Goal: Task Accomplishment & Management: Use online tool/utility

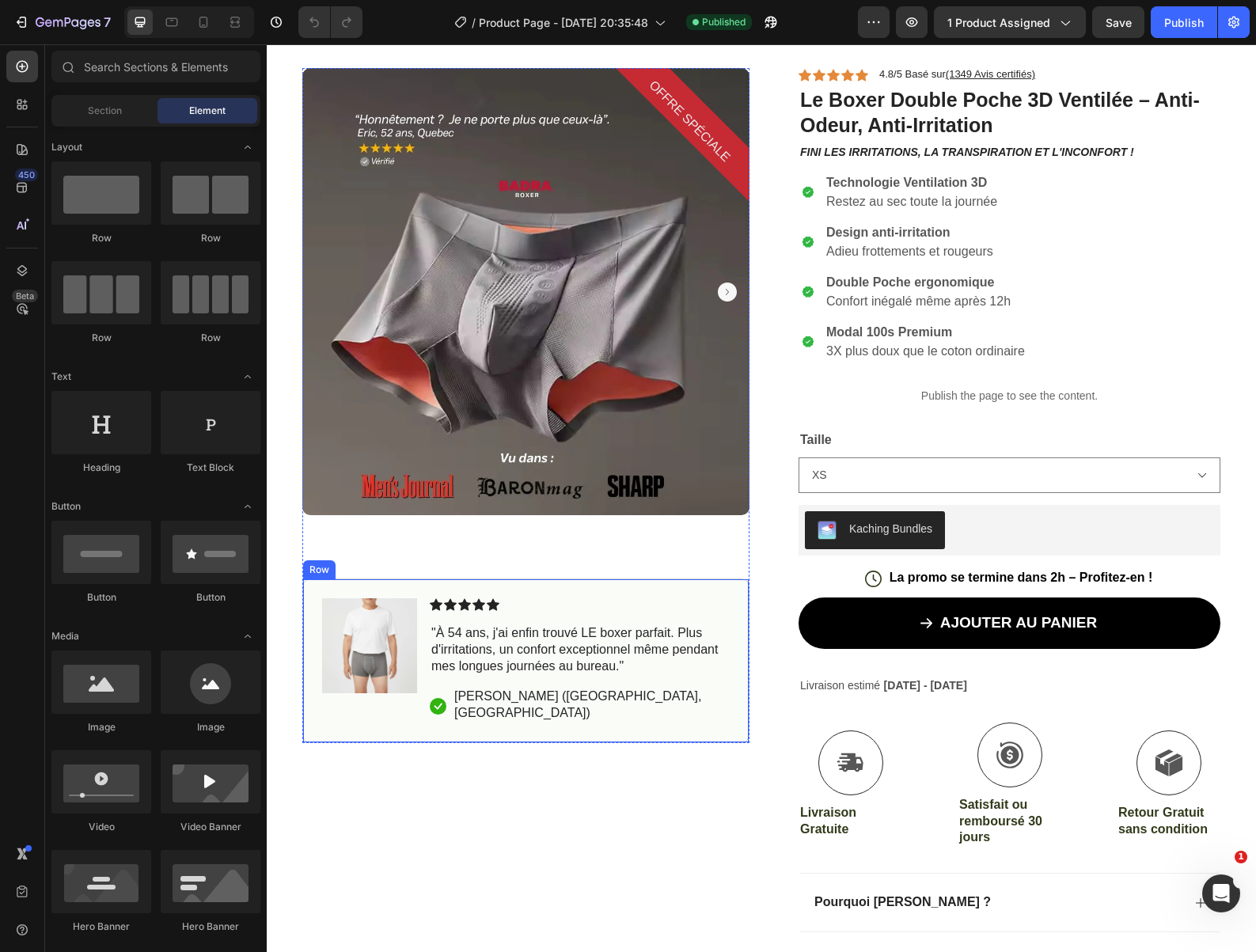
scroll to position [167, 0]
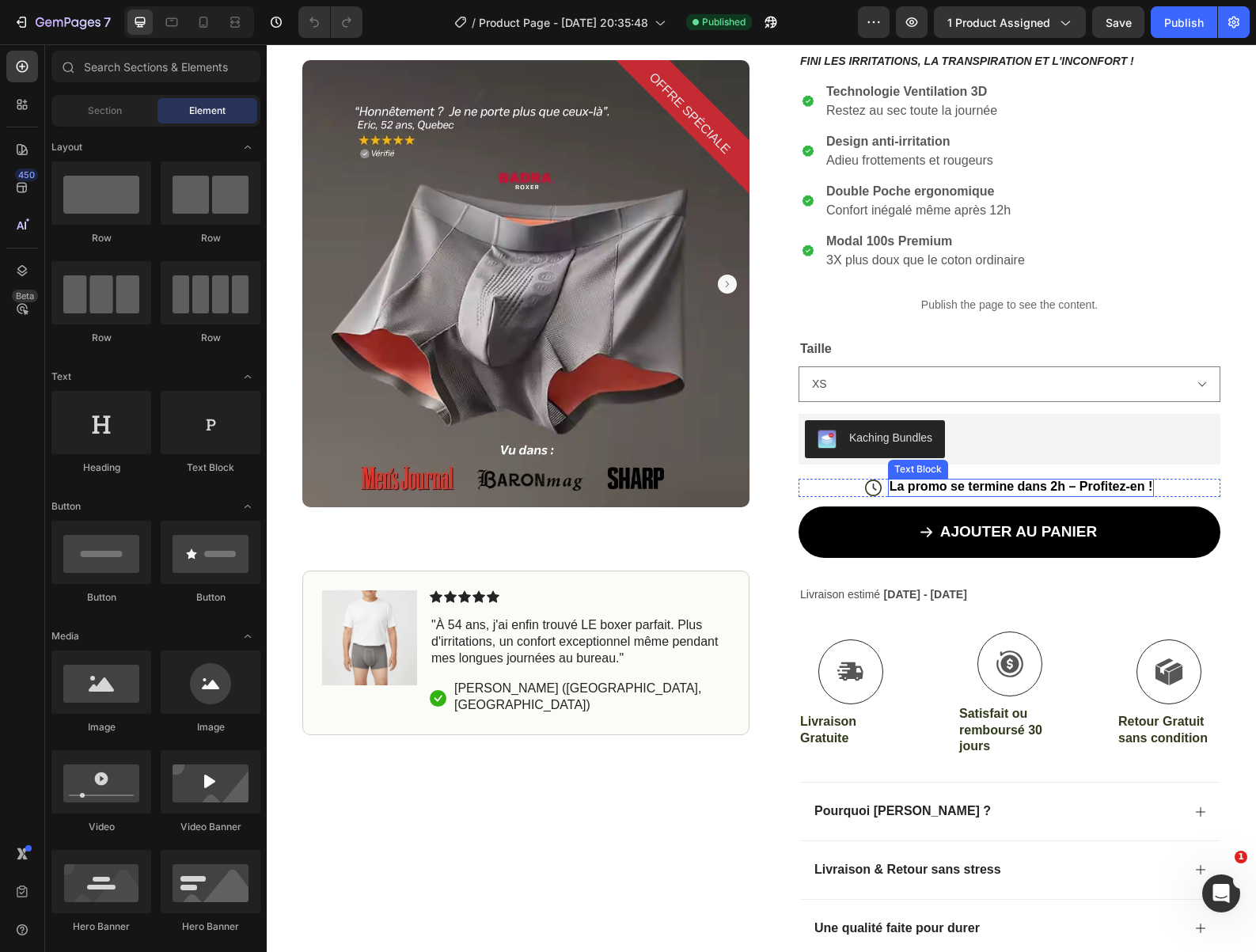
click at [932, 489] on p "La promo se termine dans 2h – Profitez-en !" at bounding box center [1021, 487] width 263 height 17
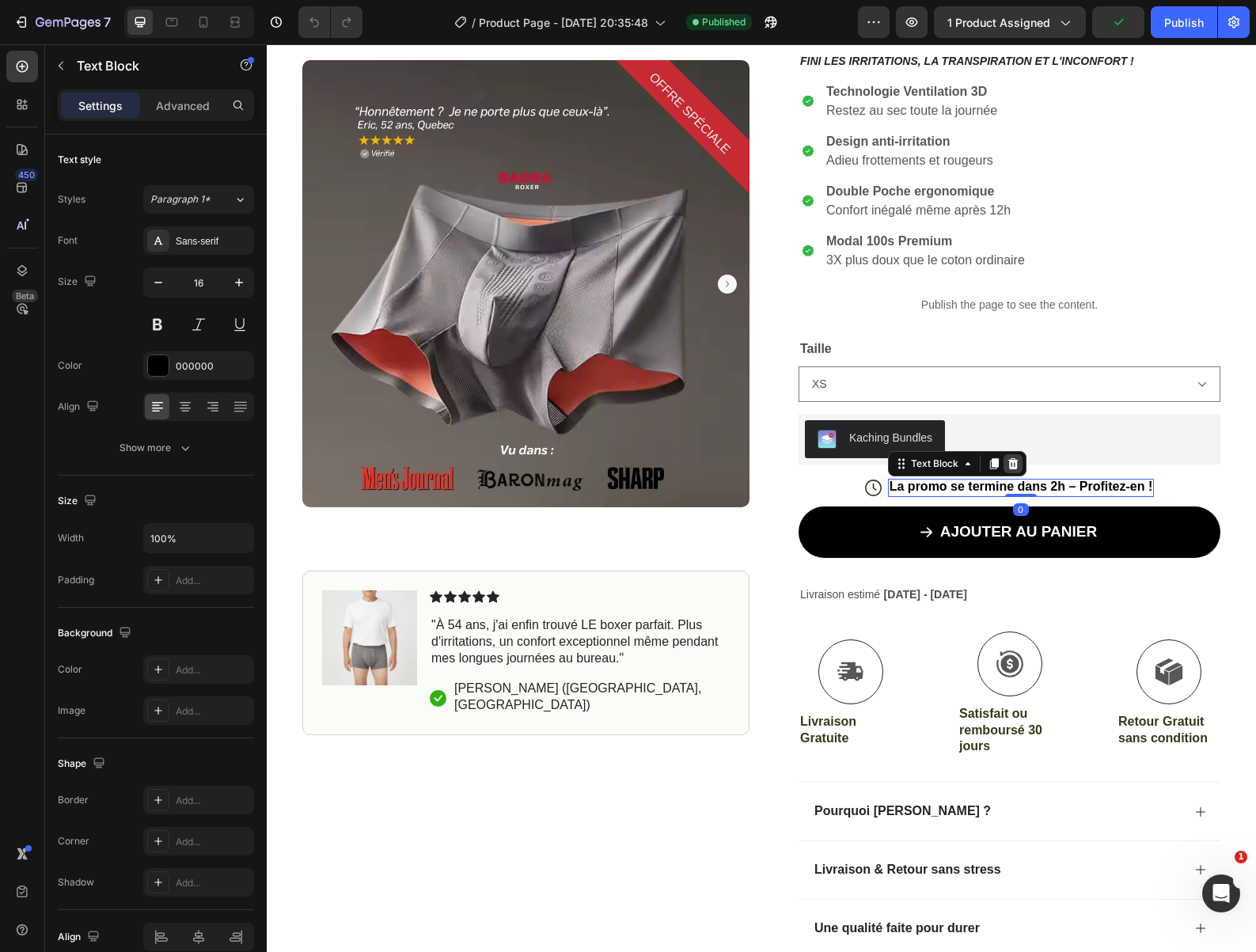
click at [1010, 467] on icon at bounding box center [1013, 464] width 11 height 11
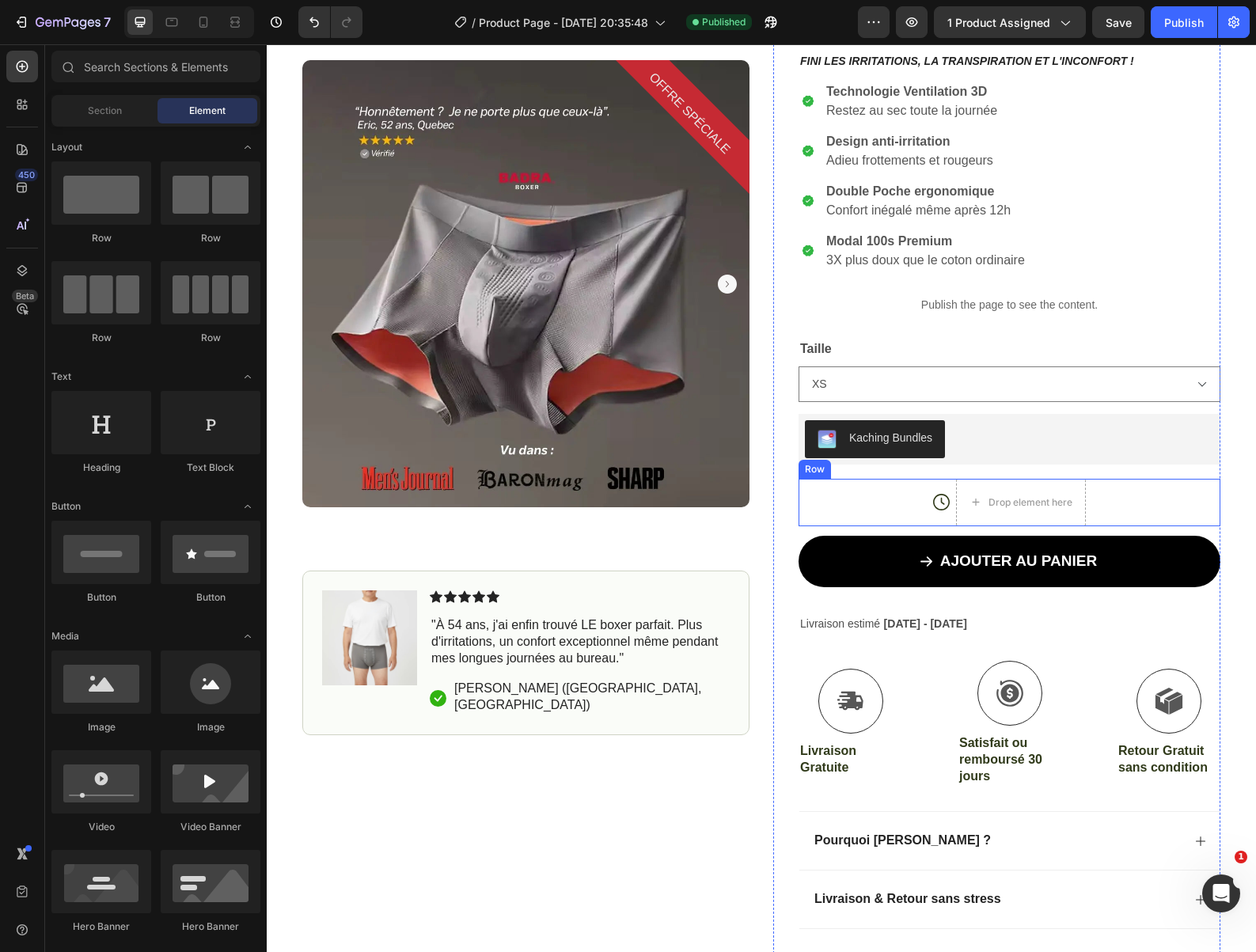
click at [853, 494] on div "Icon Drop element here Row" at bounding box center [1009, 502] width 422 height 47
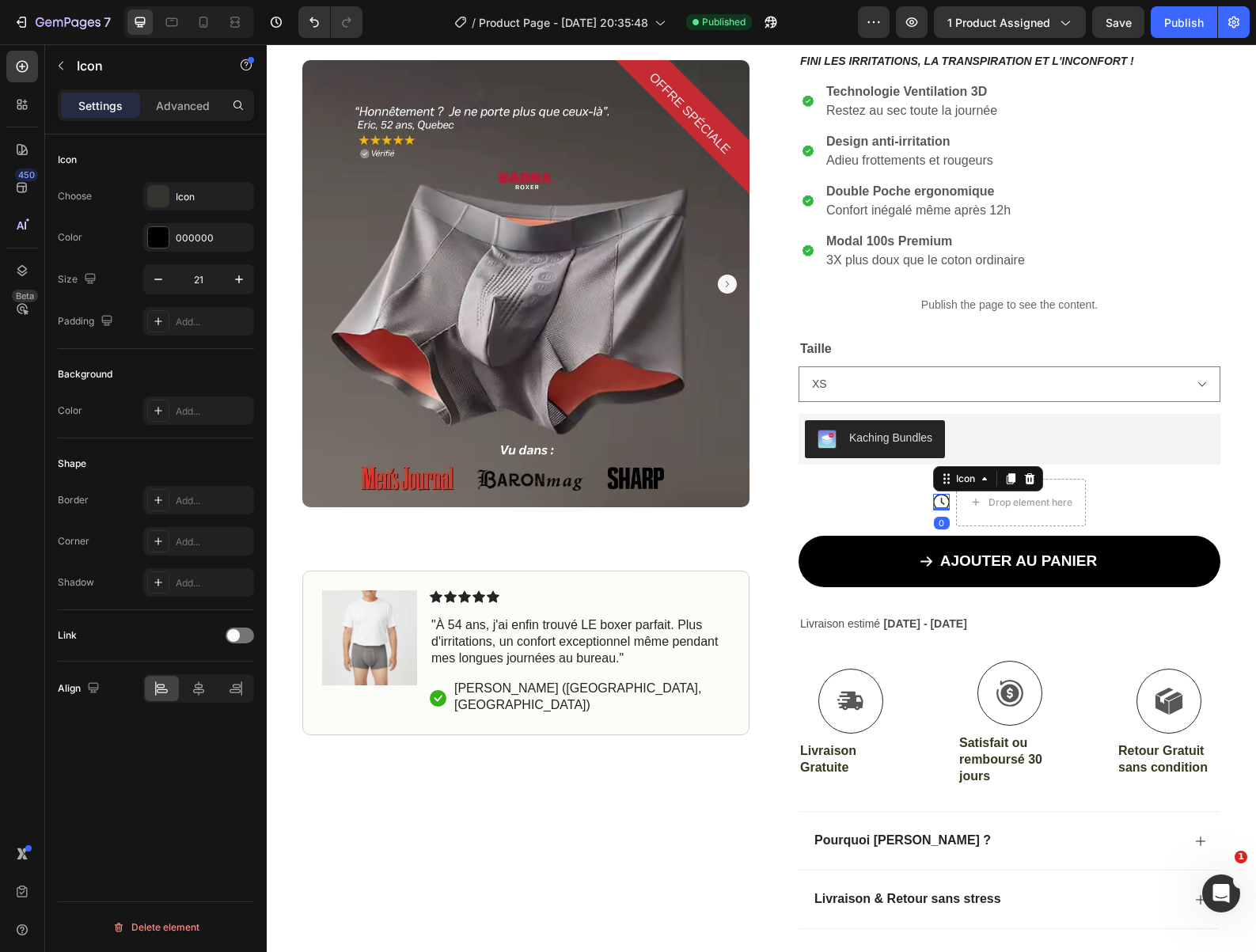
click at [941, 504] on icon at bounding box center [943, 501] width 4 height 7
click at [1026, 485] on icon at bounding box center [1030, 479] width 12 height 12
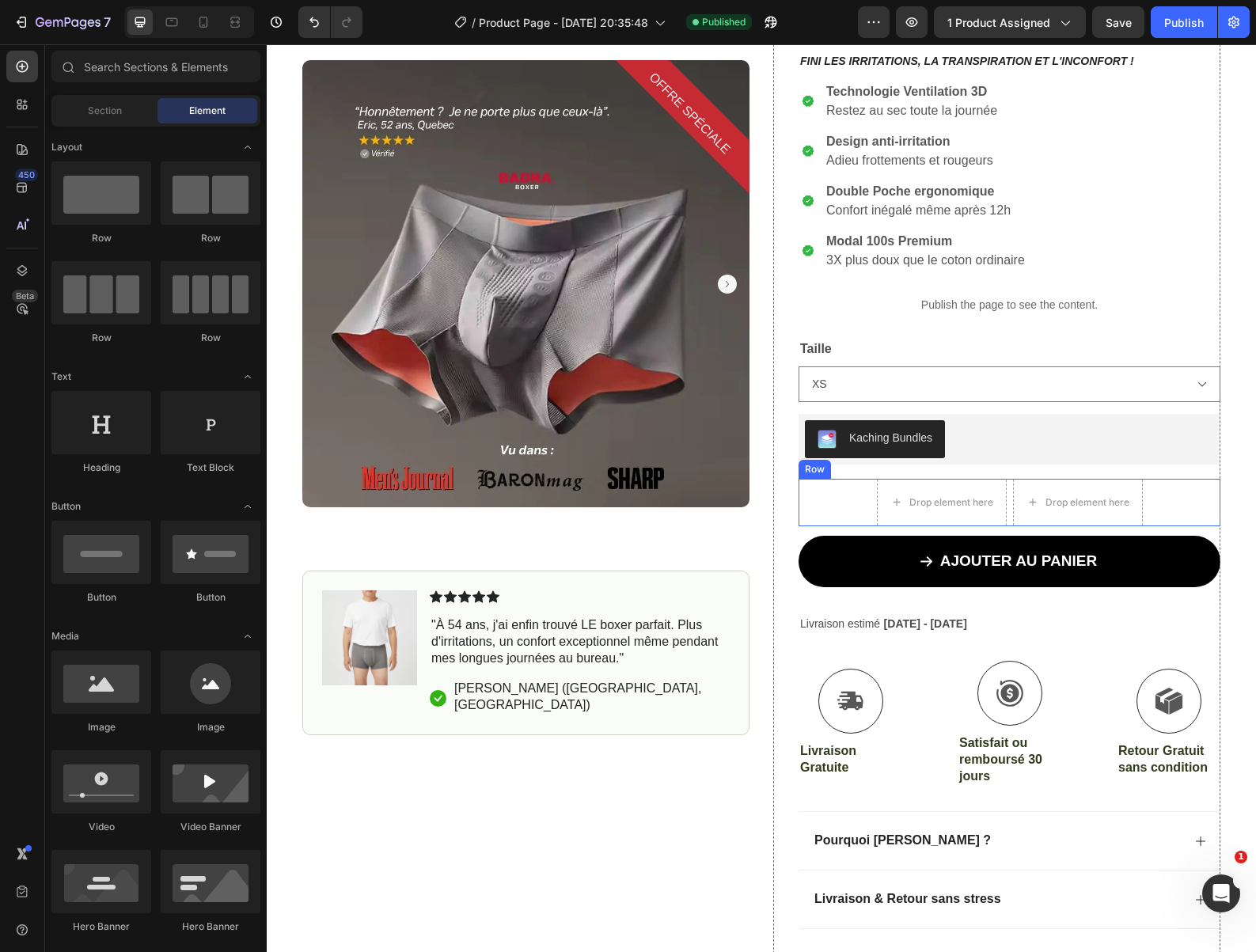
click at [833, 493] on div "Drop element here Drop element here Row" at bounding box center [1009, 502] width 422 height 47
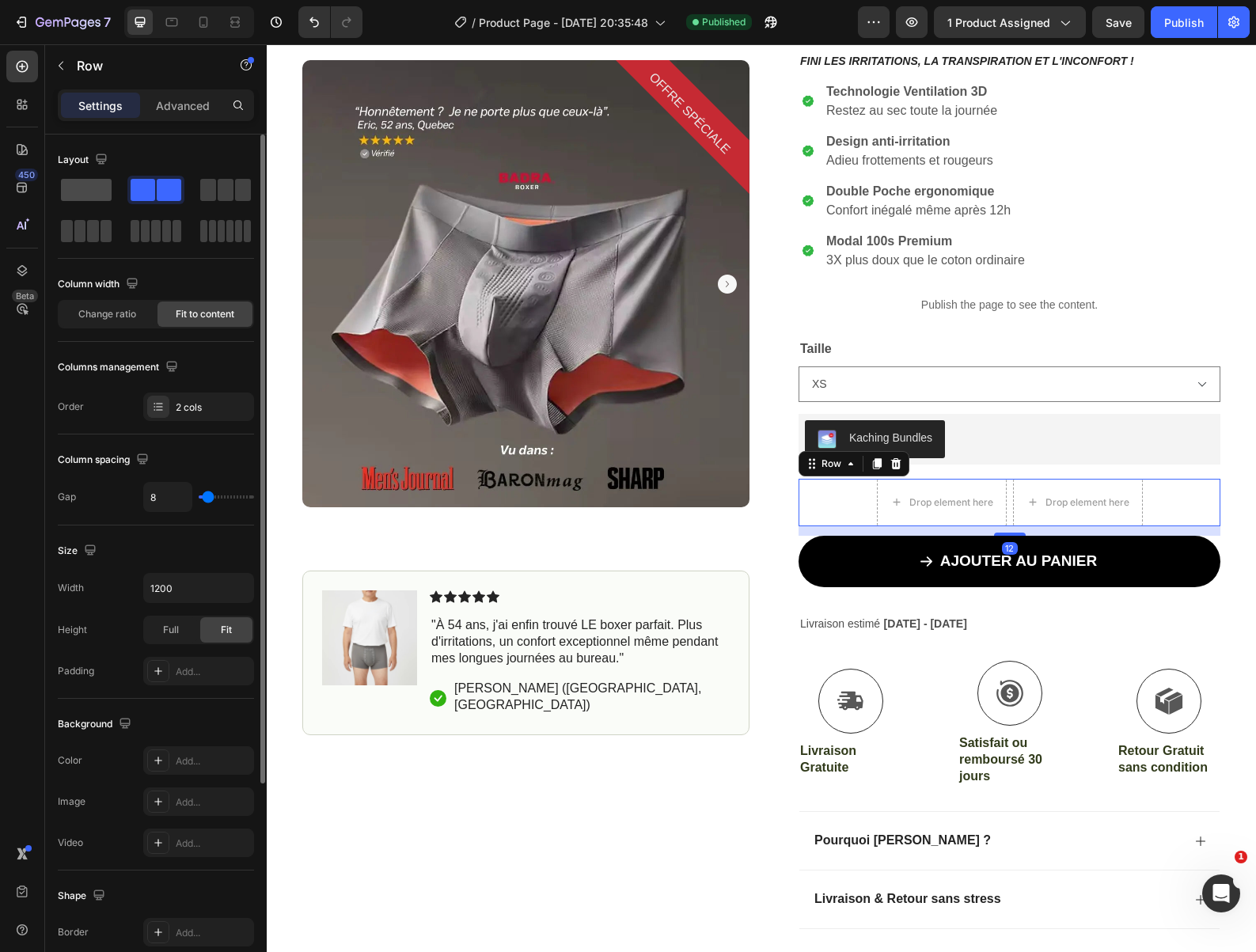
click at [89, 199] on span at bounding box center [85, 190] width 51 height 22
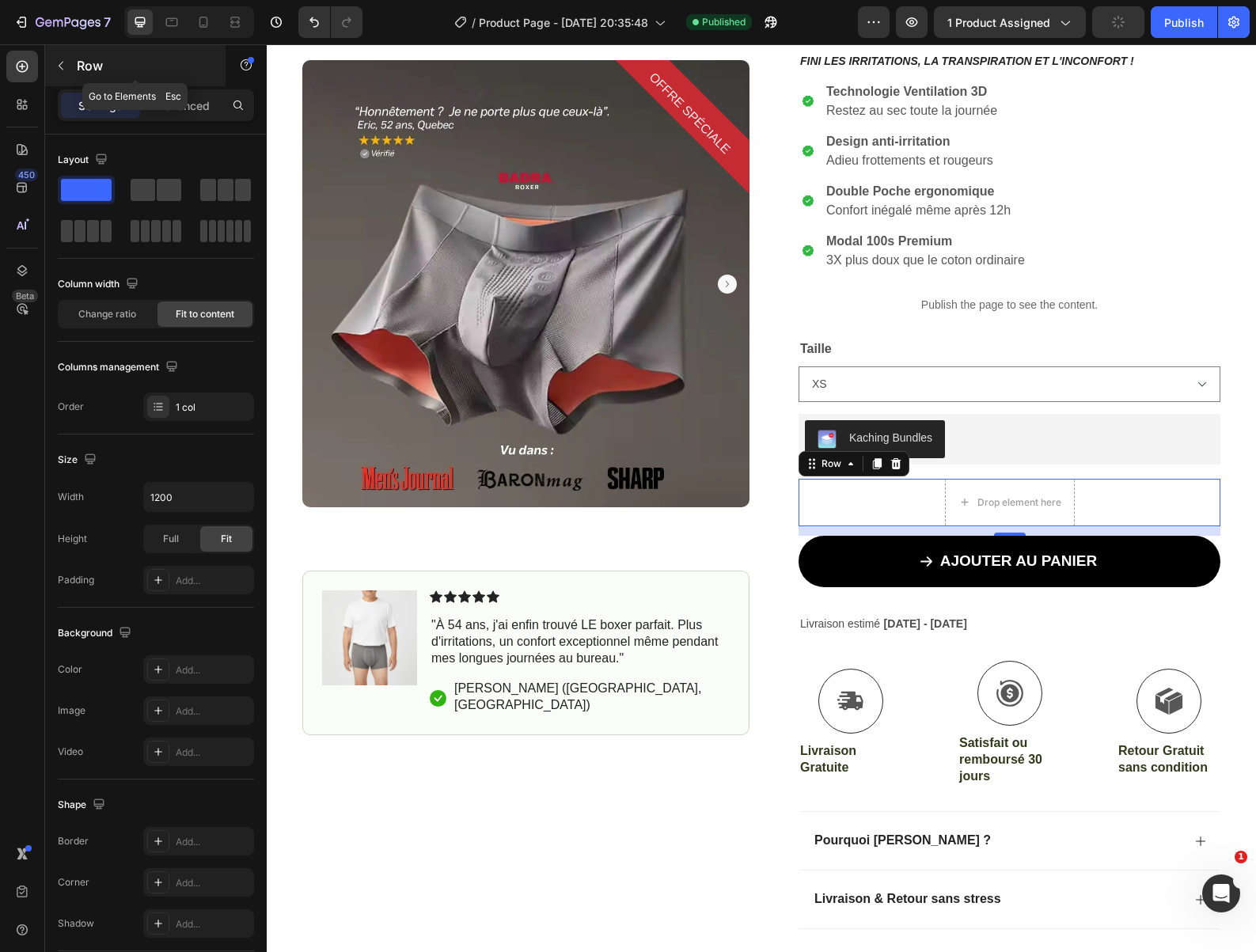
click at [60, 61] on icon "button" at bounding box center [61, 66] width 12 height 12
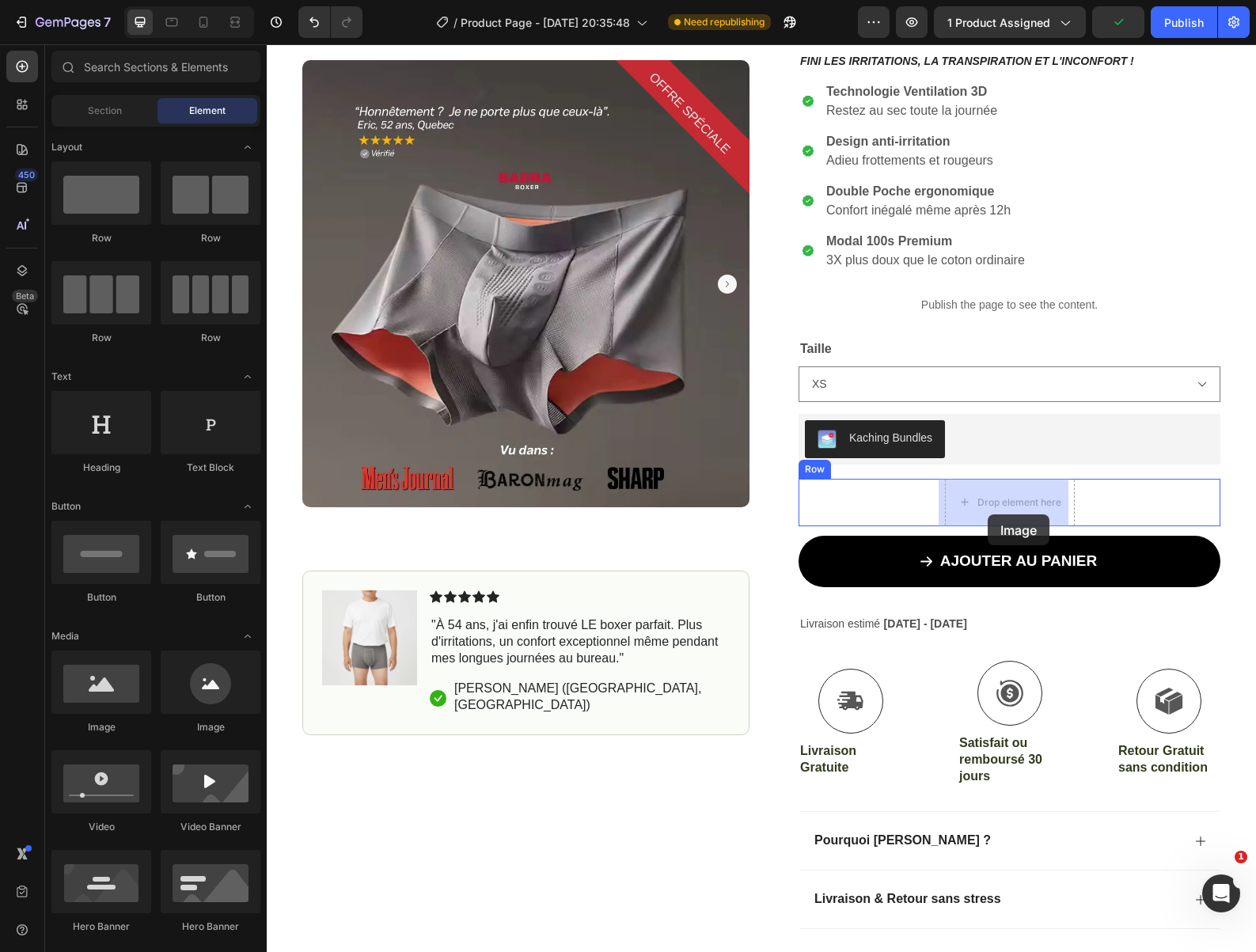
drag, startPoint x: 363, startPoint y: 731, endPoint x: 988, endPoint y: 514, distance: 661.6
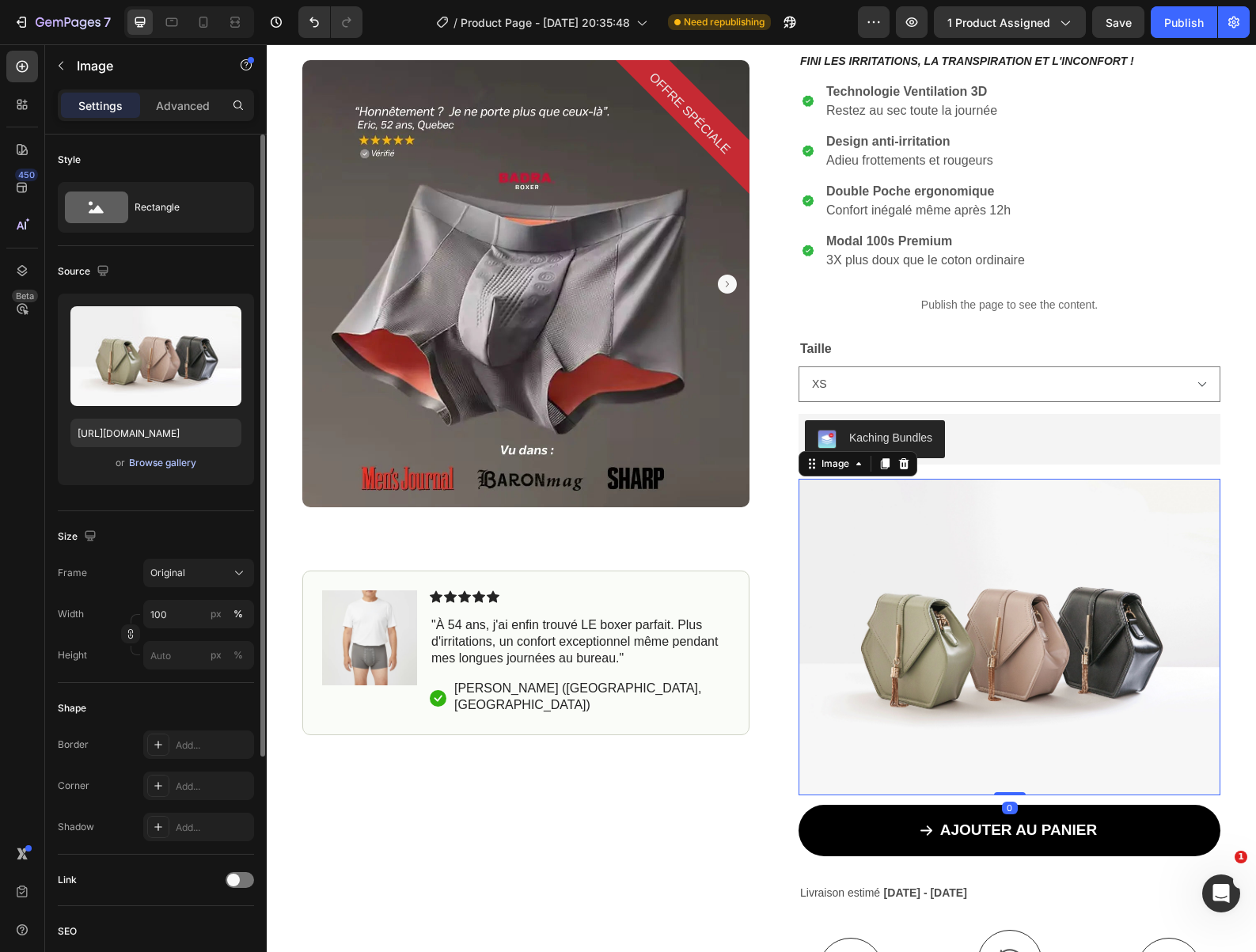
click at [153, 459] on div "Browse gallery" at bounding box center [163, 463] width 68 height 14
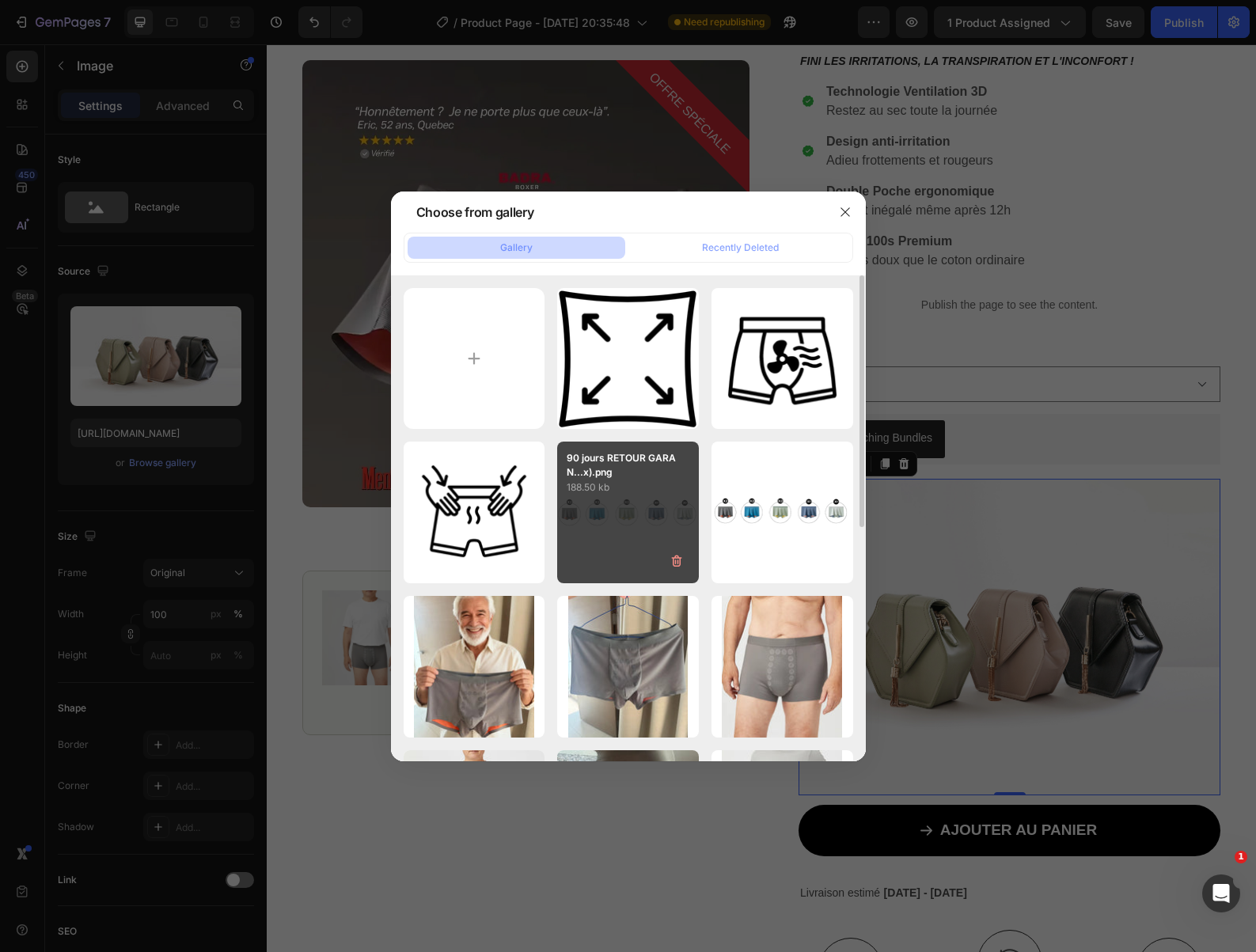
click at [628, 506] on div "90 jours RETOUR GARAN...x).png 188.50 kb" at bounding box center [628, 512] width 142 height 141
type input "[URL][DOMAIN_NAME]"
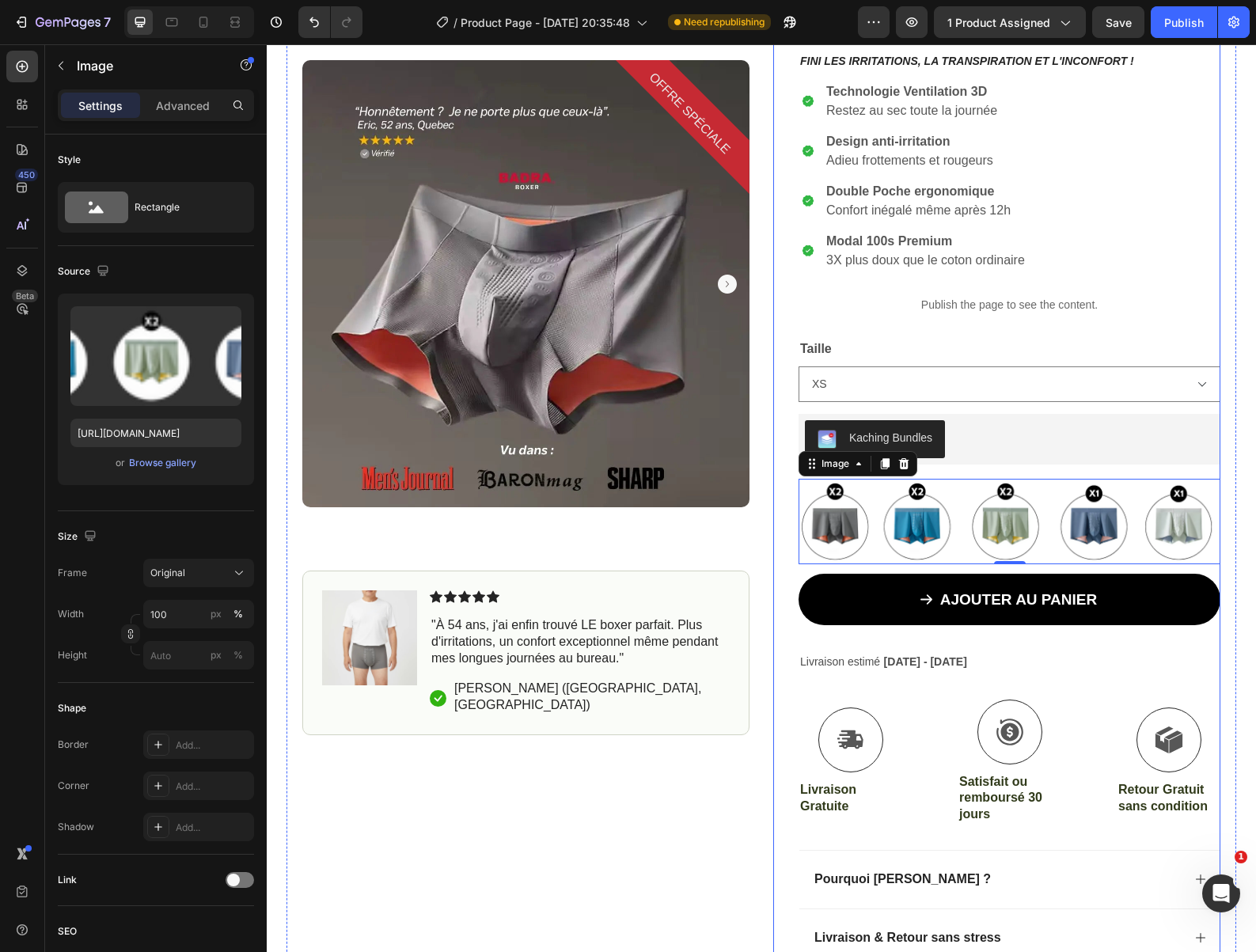
click at [774, 689] on div "Icon Icon Icon Icon Icon Icon List 4.8/5 Basé sur (1349 Avis certifiés) Text Bl…" at bounding box center [997, 513] width 447 height 1074
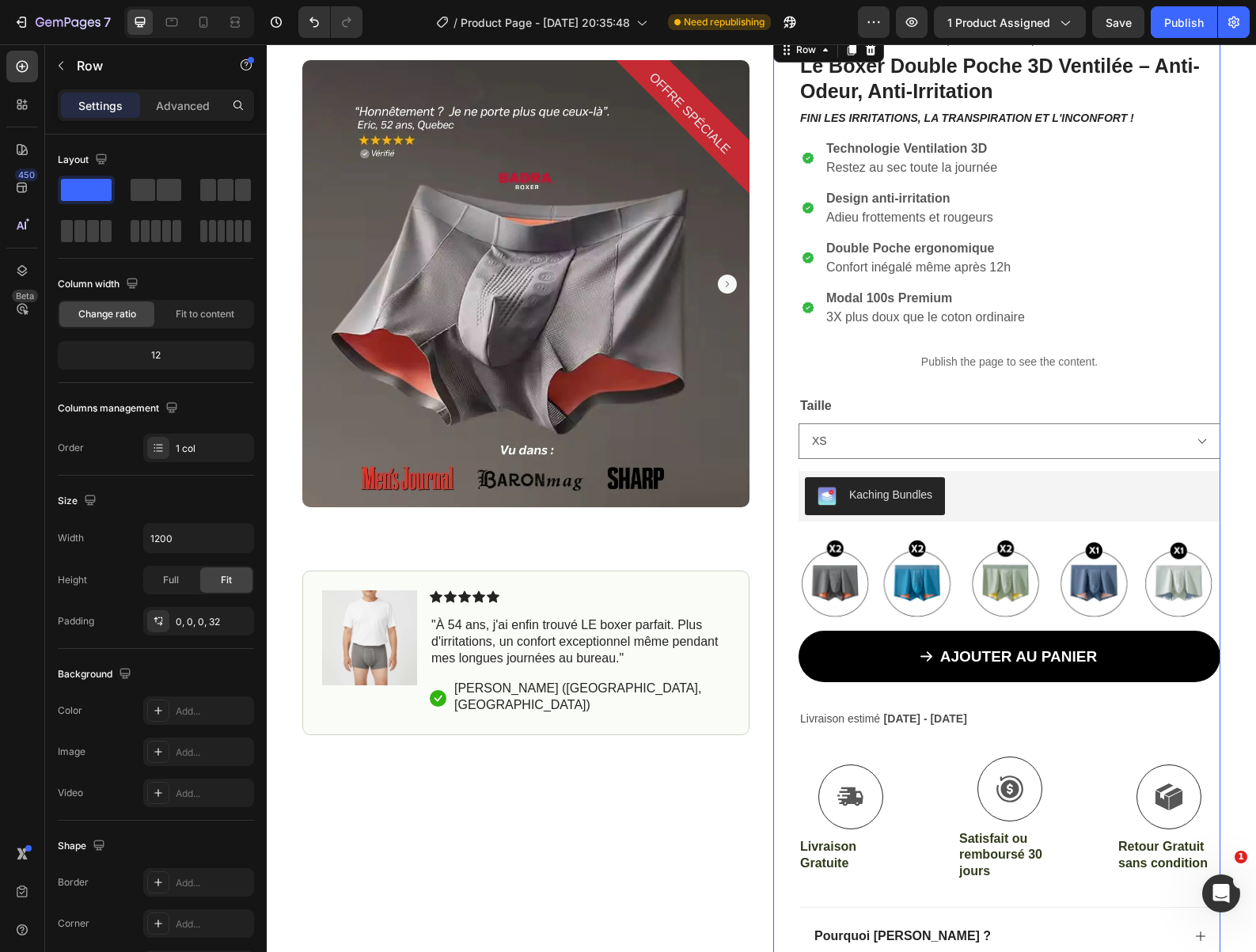
scroll to position [69, 0]
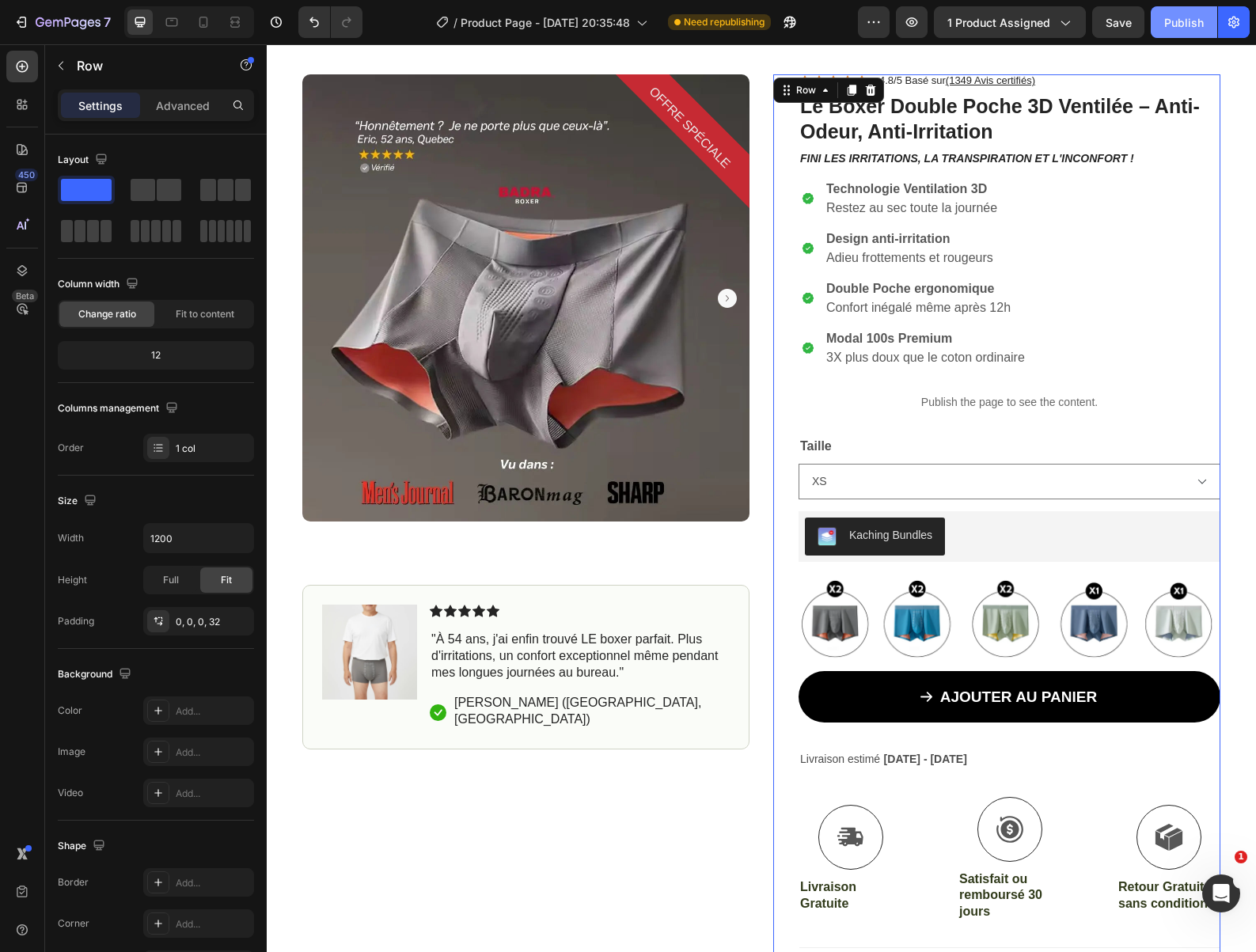
click at [1190, 20] on div "Publish" at bounding box center [1184, 22] width 39 height 17
click at [804, 204] on icon at bounding box center [807, 198] width 19 height 19
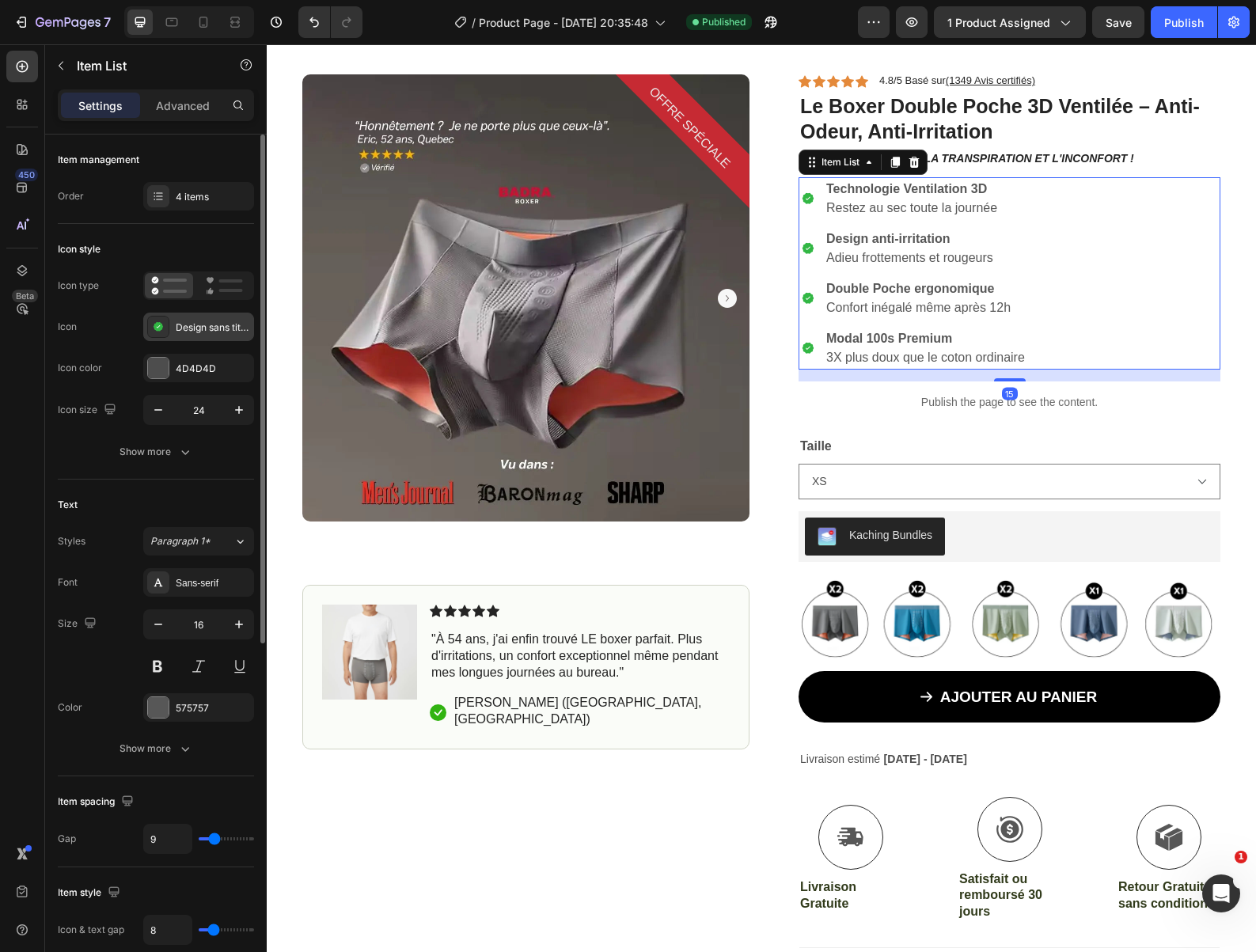
click at [180, 333] on div "Design sans titre (19)" at bounding box center [213, 327] width 75 height 14
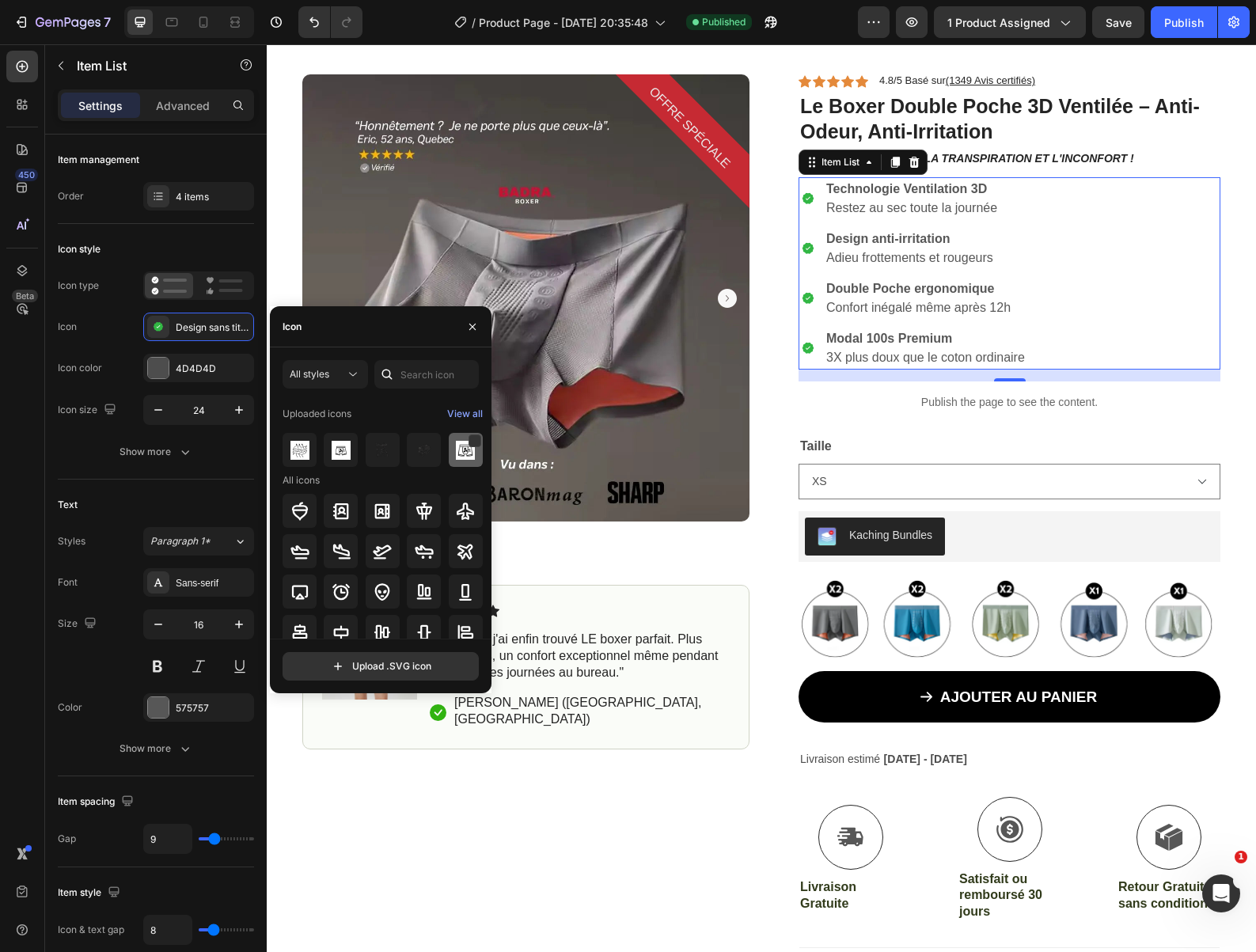
click at [456, 453] on img at bounding box center [465, 449] width 19 height 19
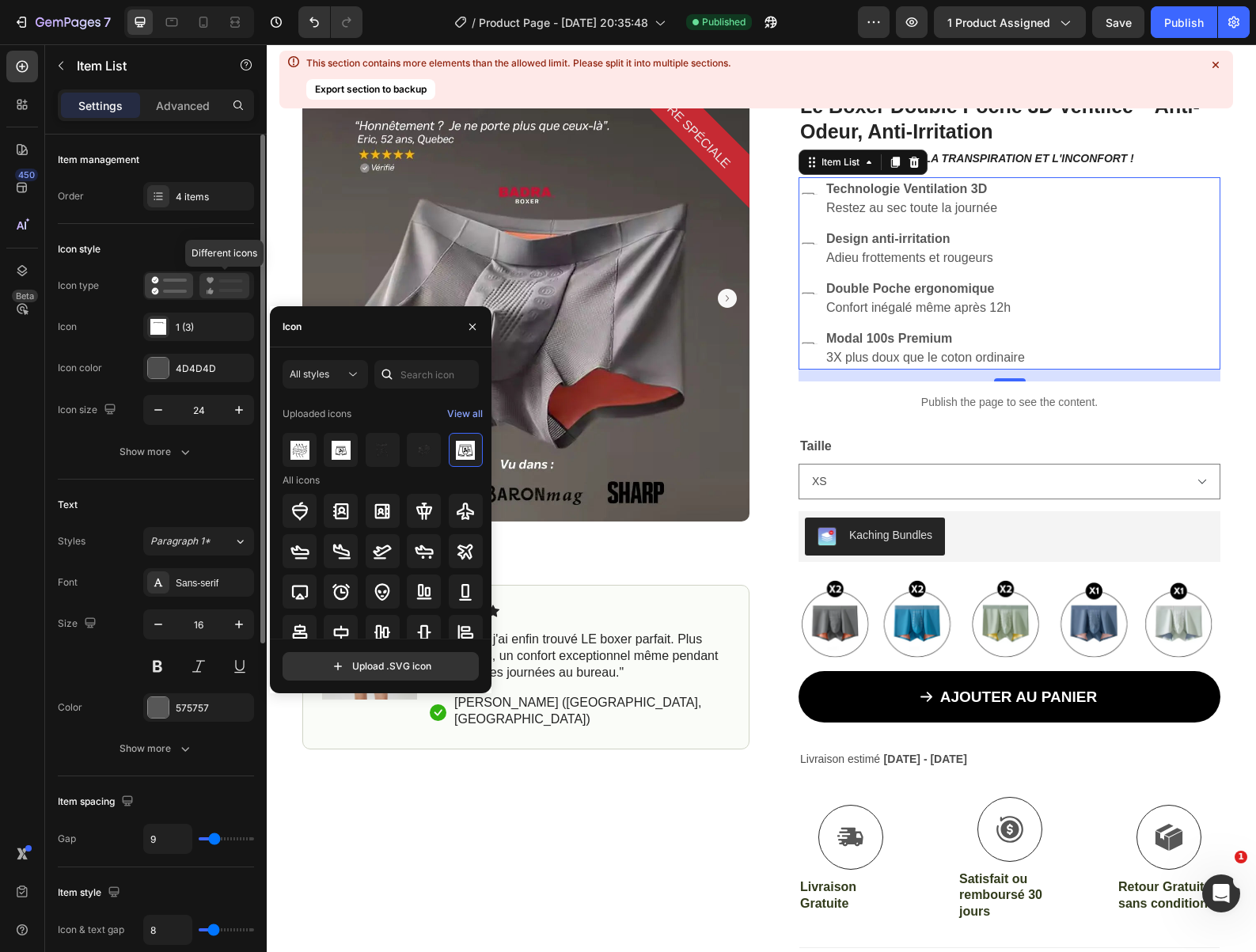
click at [208, 285] on icon at bounding box center [224, 285] width 37 height 19
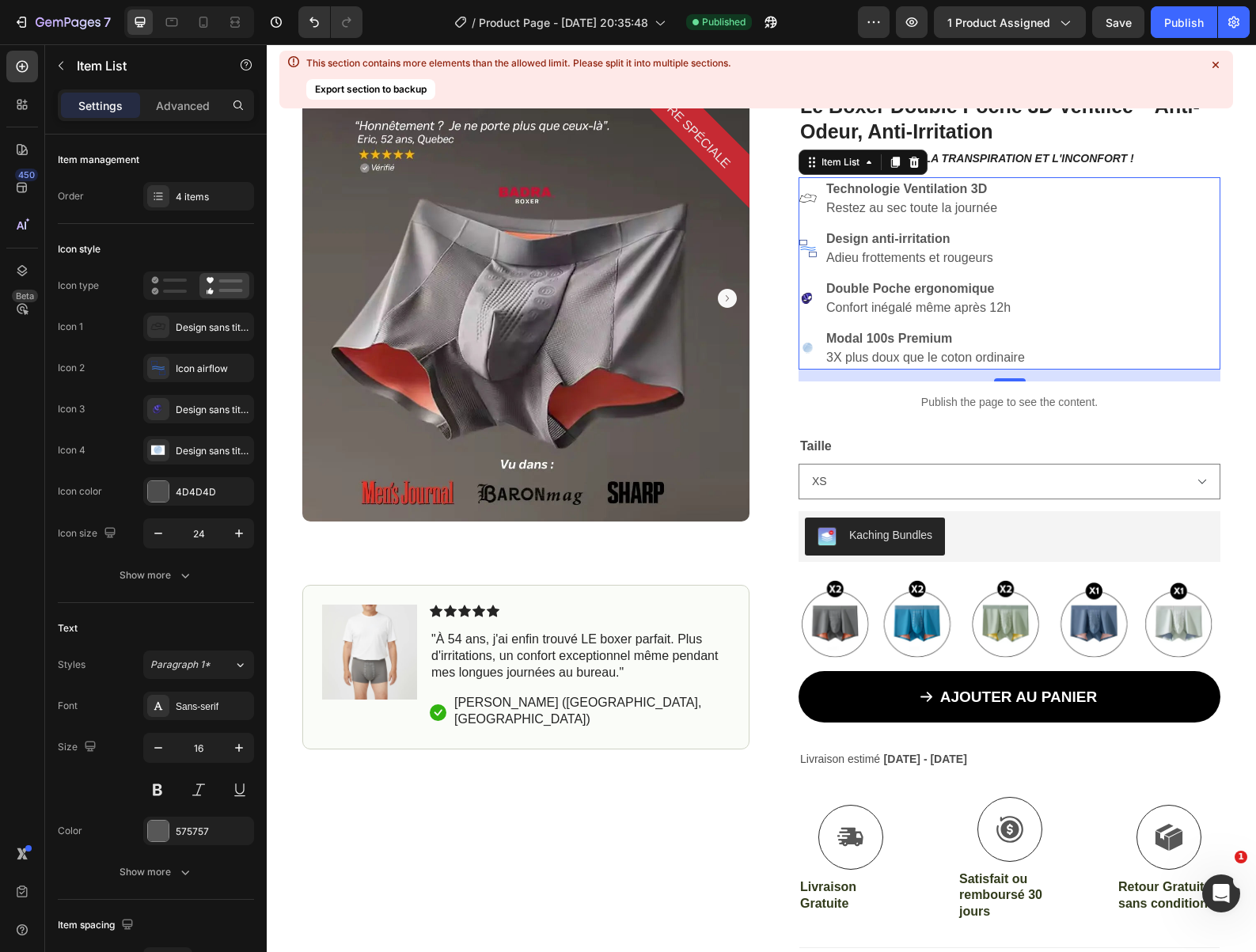
click at [802, 198] on image at bounding box center [807, 198] width 18 height 18
click at [183, 328] on div "Design sans titre (16)" at bounding box center [213, 327] width 75 height 14
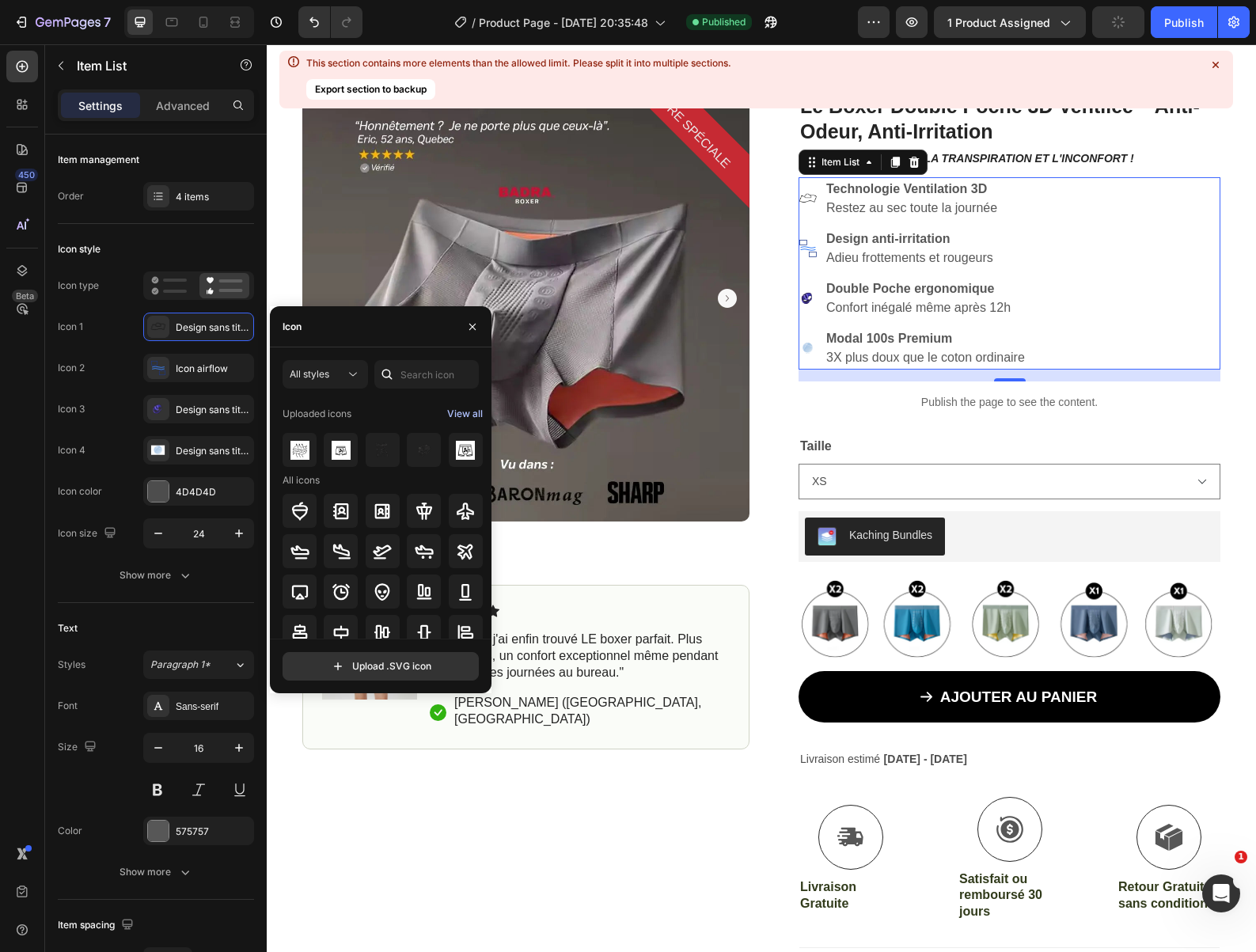
click at [460, 410] on div "View all" at bounding box center [465, 413] width 36 height 19
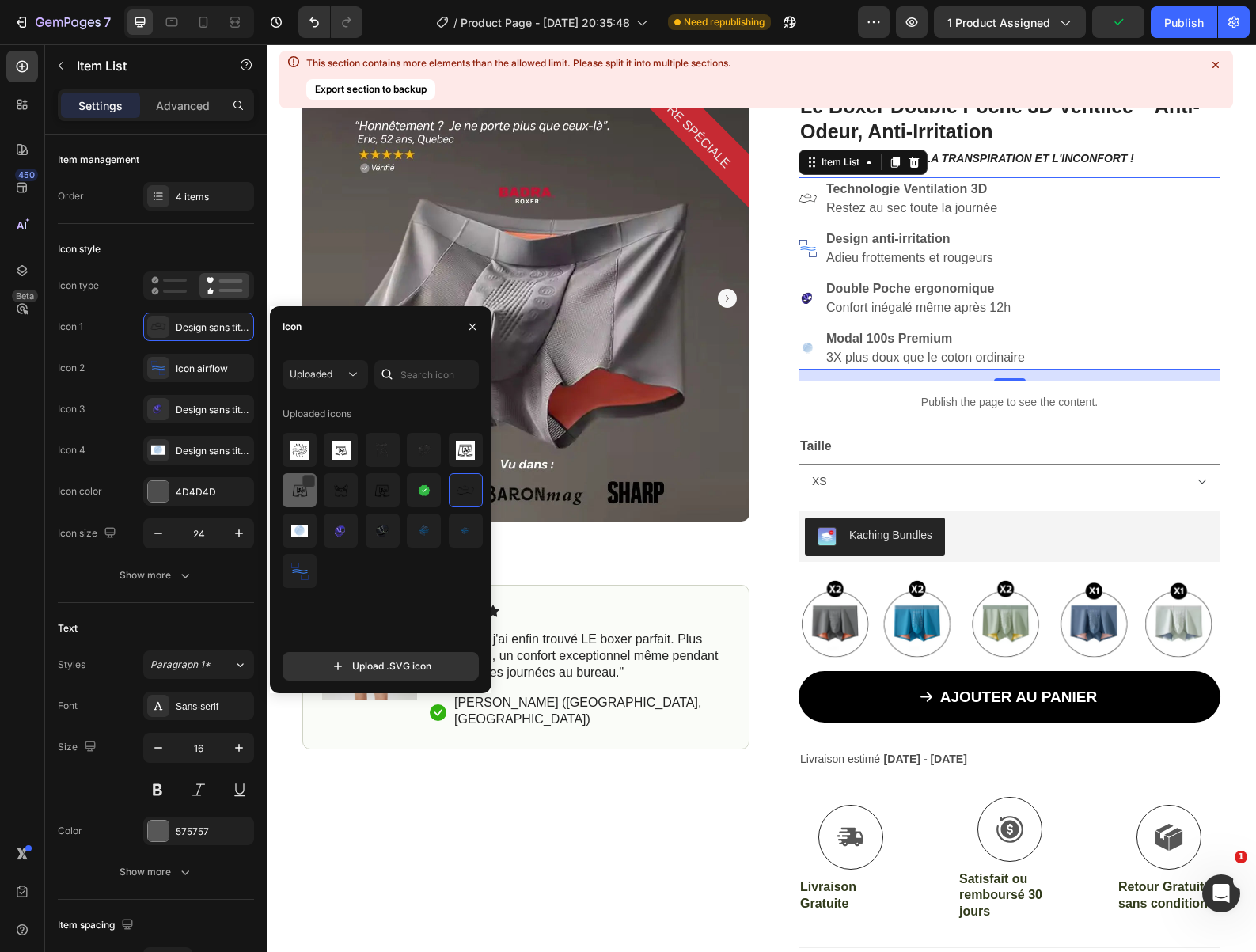
click at [297, 491] on img at bounding box center [299, 490] width 19 height 19
click at [389, 447] on img at bounding box center [382, 449] width 19 height 19
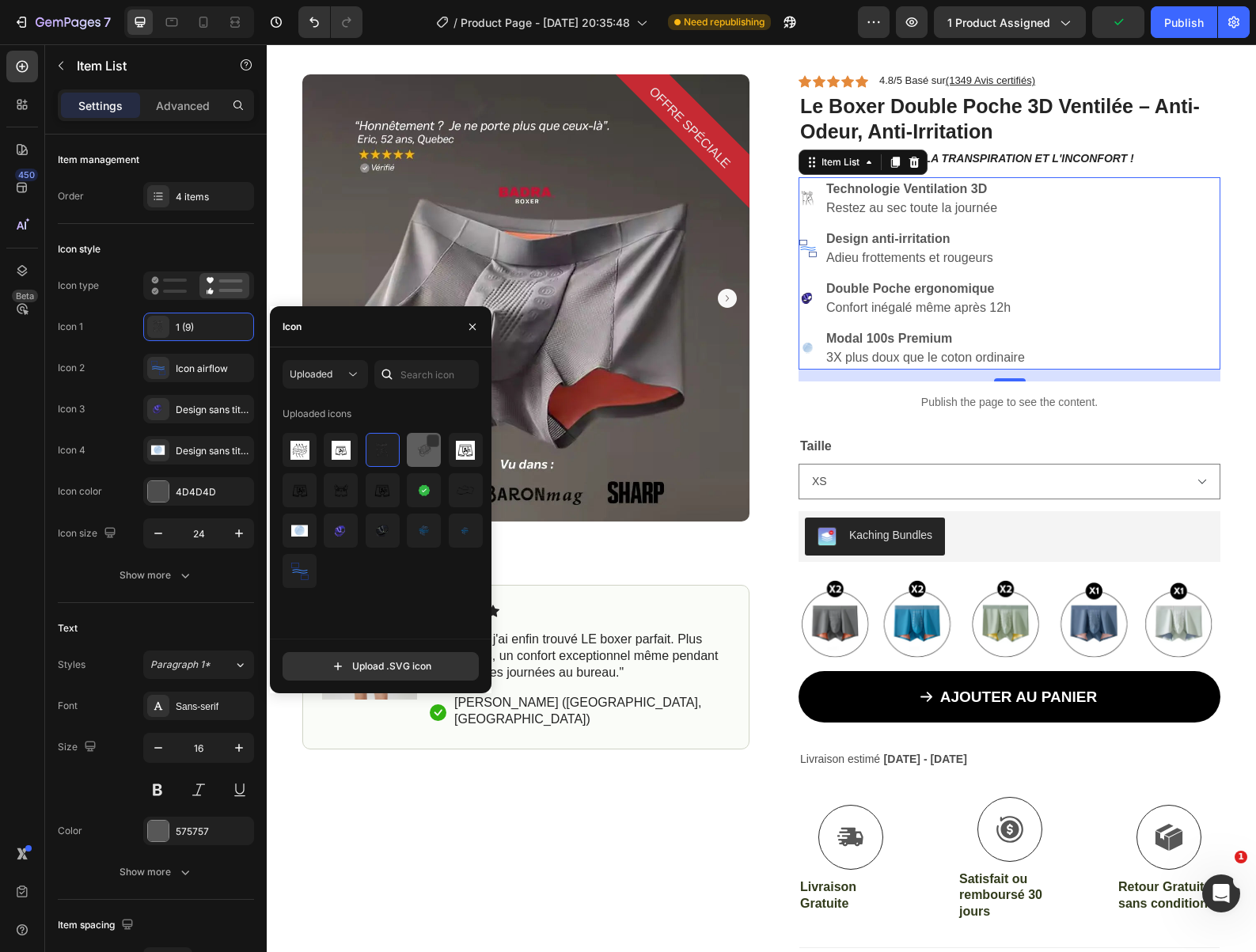
click at [417, 451] on img at bounding box center [424, 449] width 19 height 19
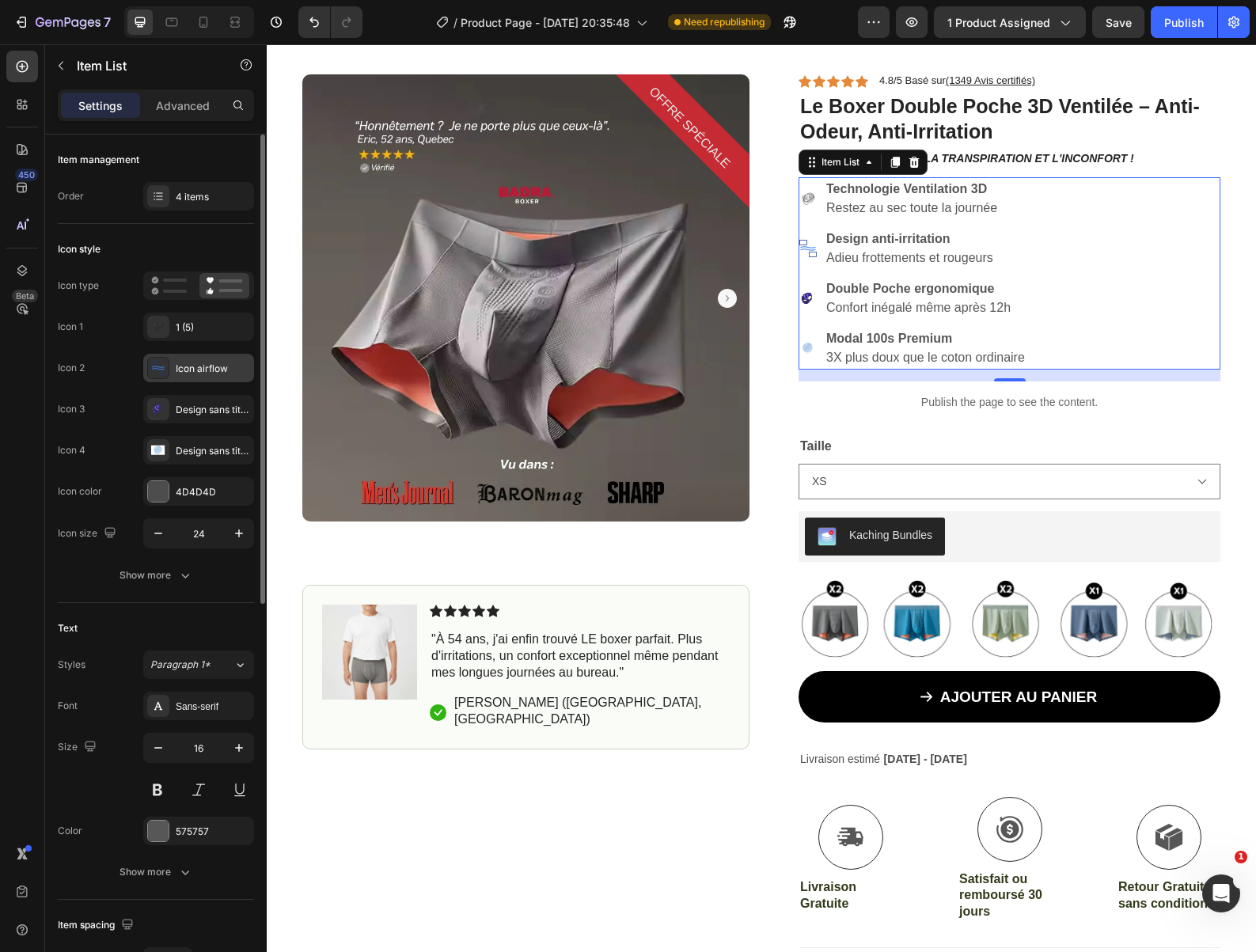
click at [190, 362] on div "Icon airflow" at bounding box center [213, 368] width 75 height 14
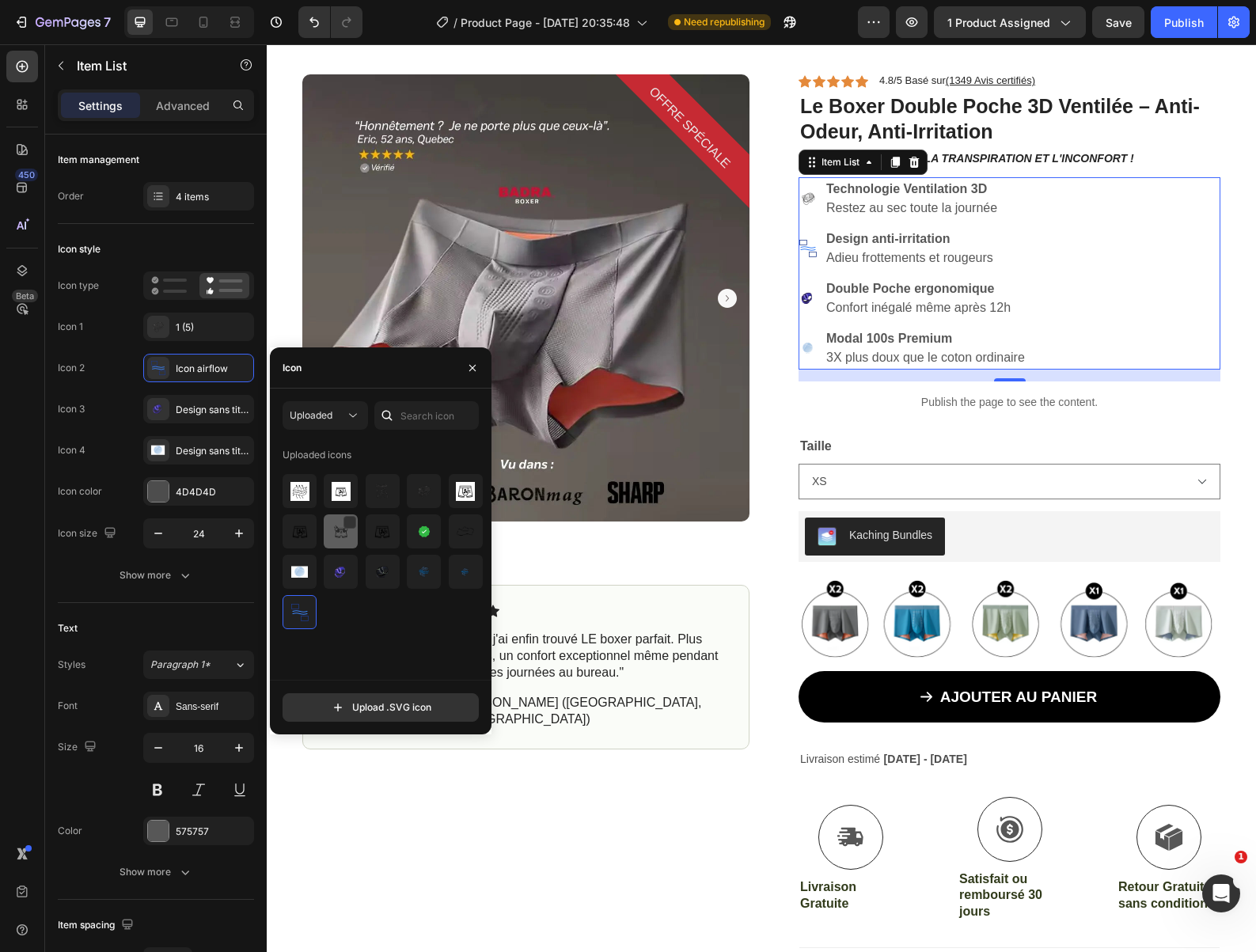
click at [339, 530] on img at bounding box center [341, 531] width 19 height 19
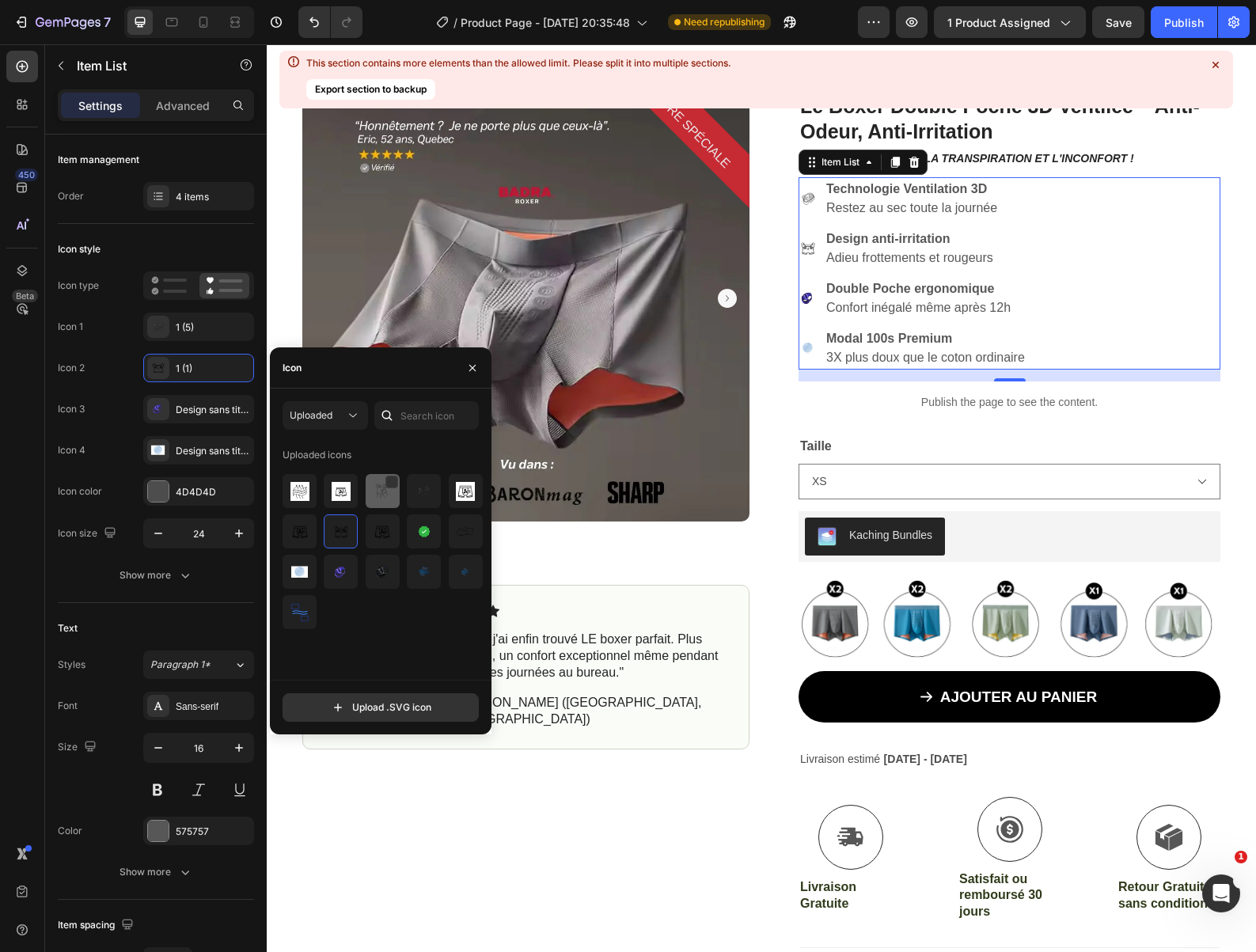
click at [385, 488] on img at bounding box center [382, 490] width 19 height 19
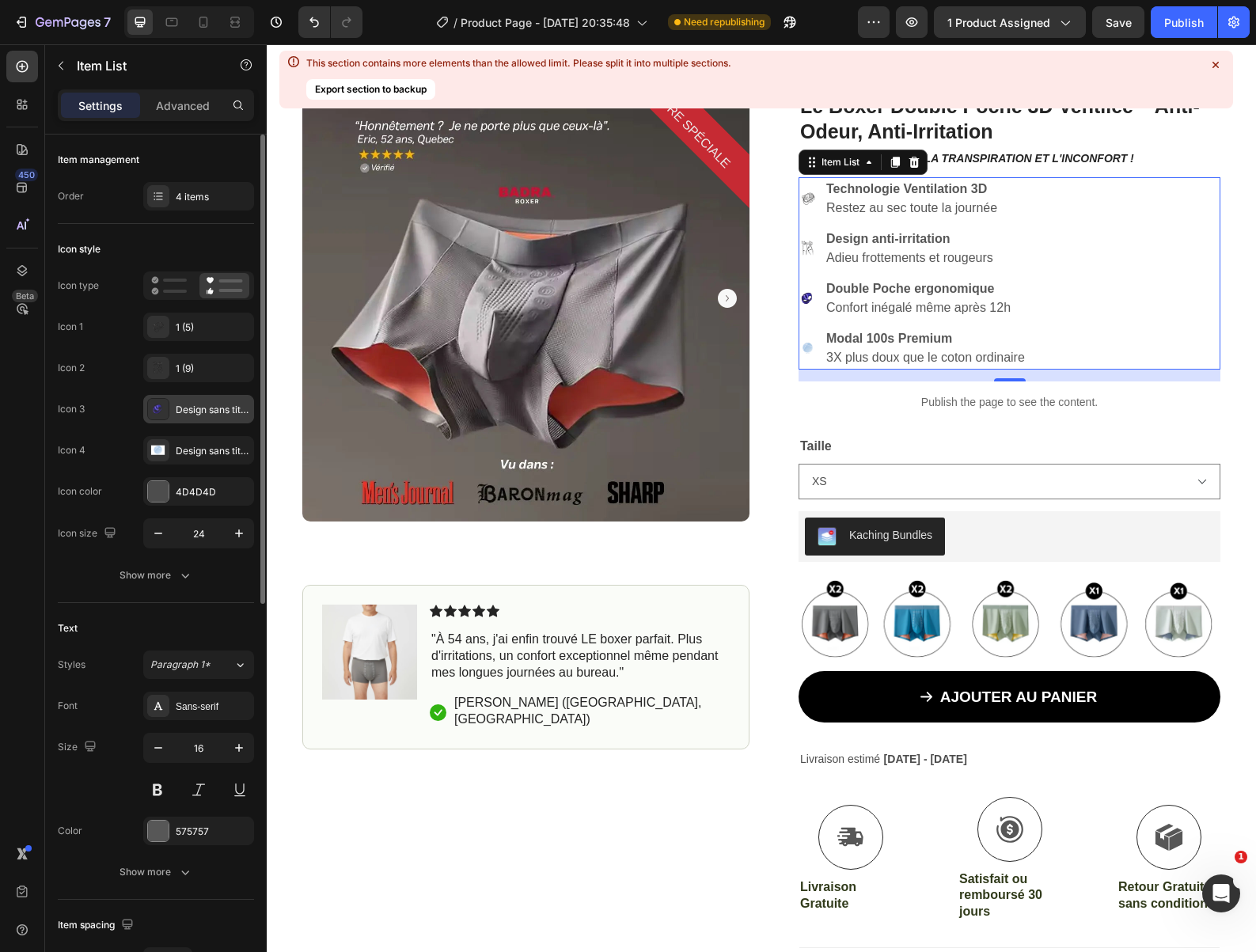
click at [203, 417] on div "Design sans titre (14)" at bounding box center [199, 409] width 110 height 28
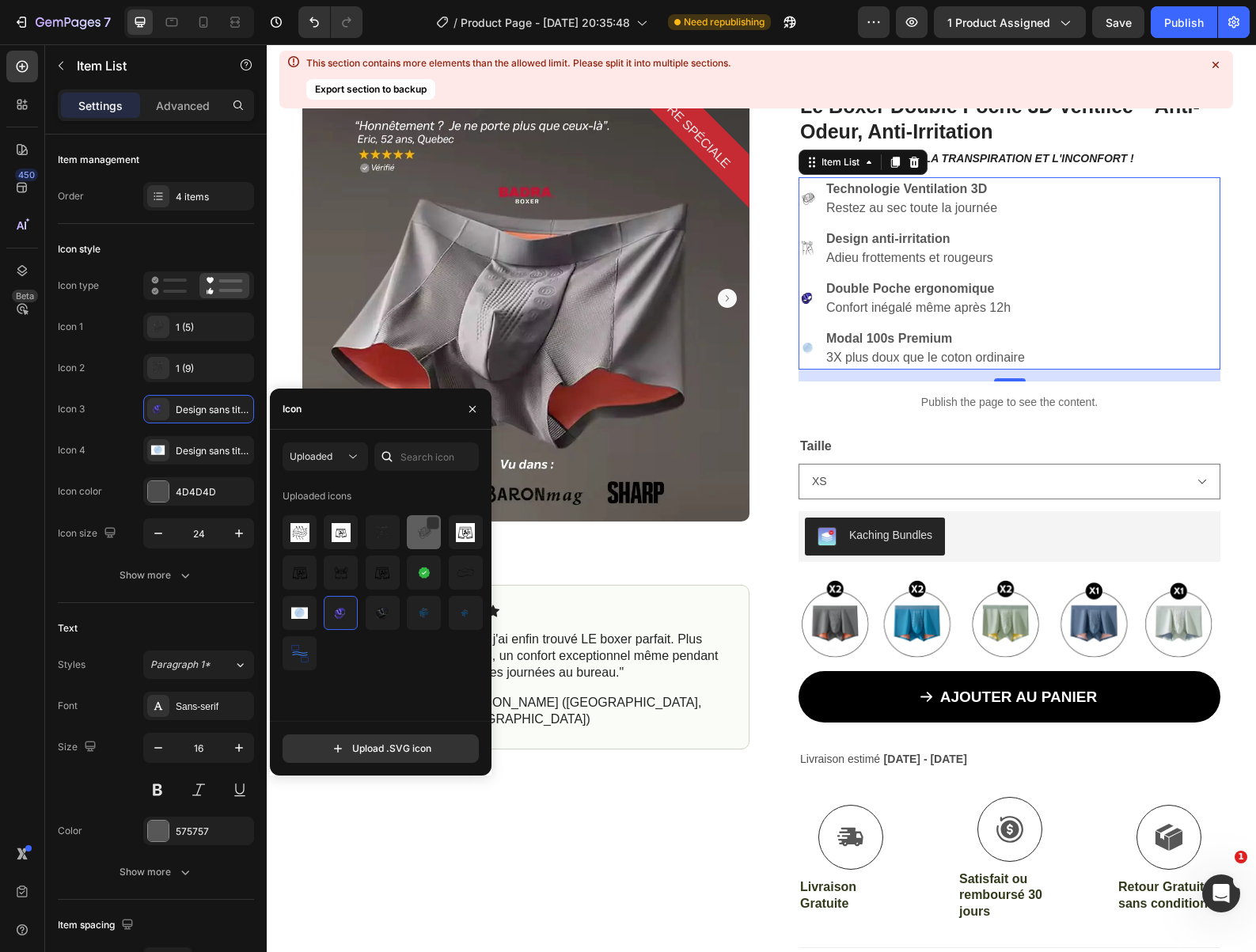
click at [419, 531] on img at bounding box center [424, 532] width 19 height 19
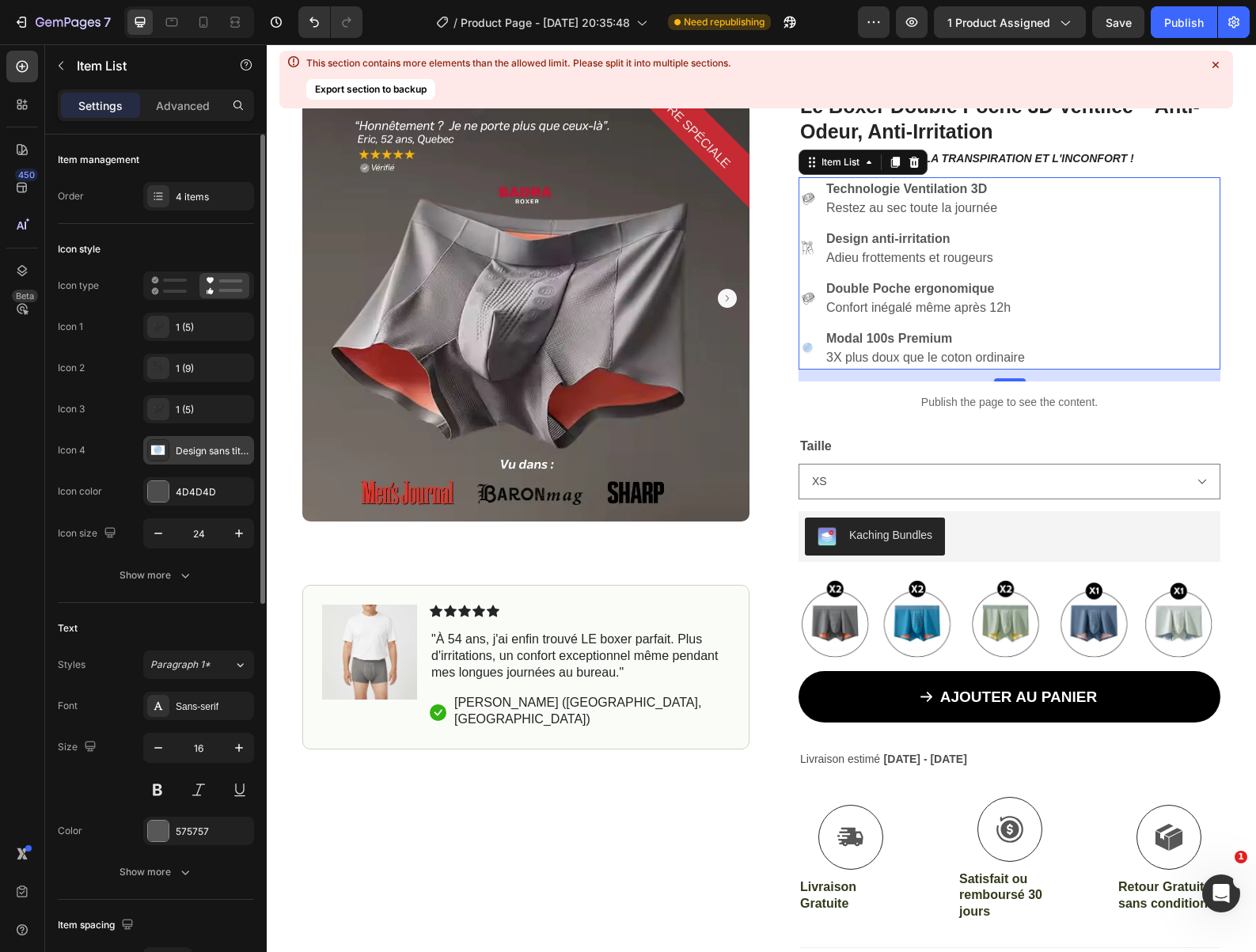
click at [199, 451] on div "Design sans titre (15)" at bounding box center [213, 451] width 75 height 14
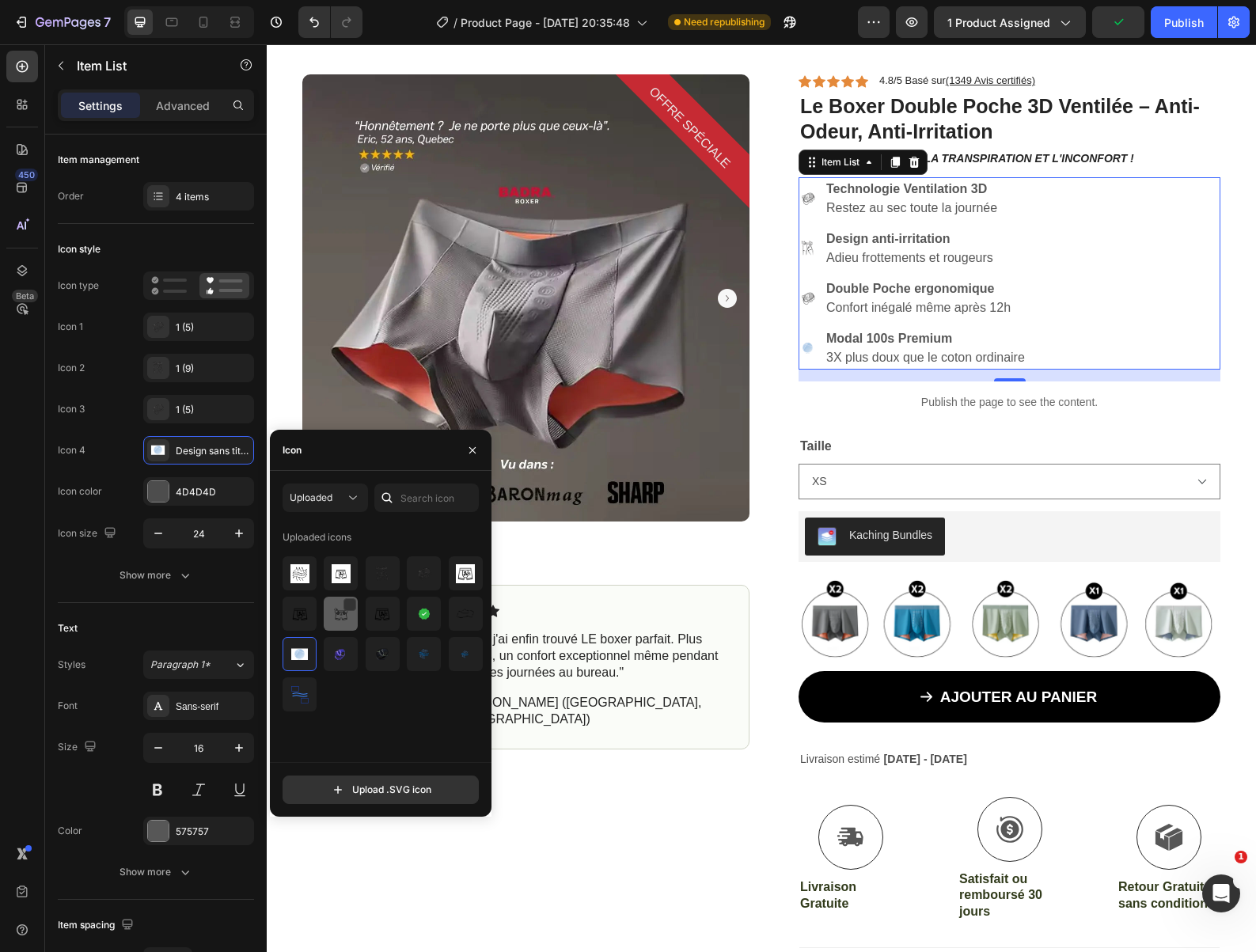
click at [340, 613] on img at bounding box center [341, 613] width 19 height 19
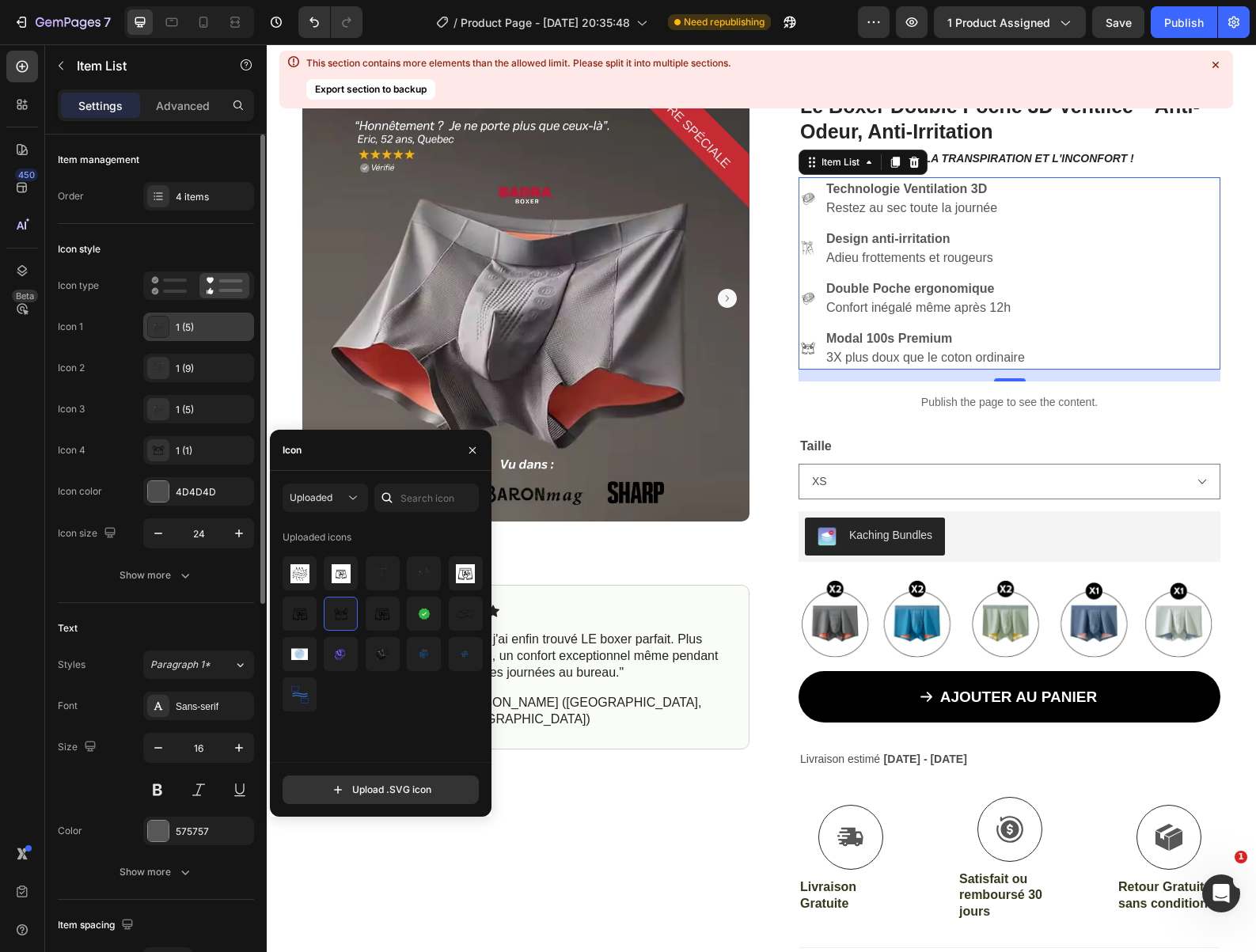
click at [201, 332] on div "1 (5)" at bounding box center [213, 327] width 75 height 14
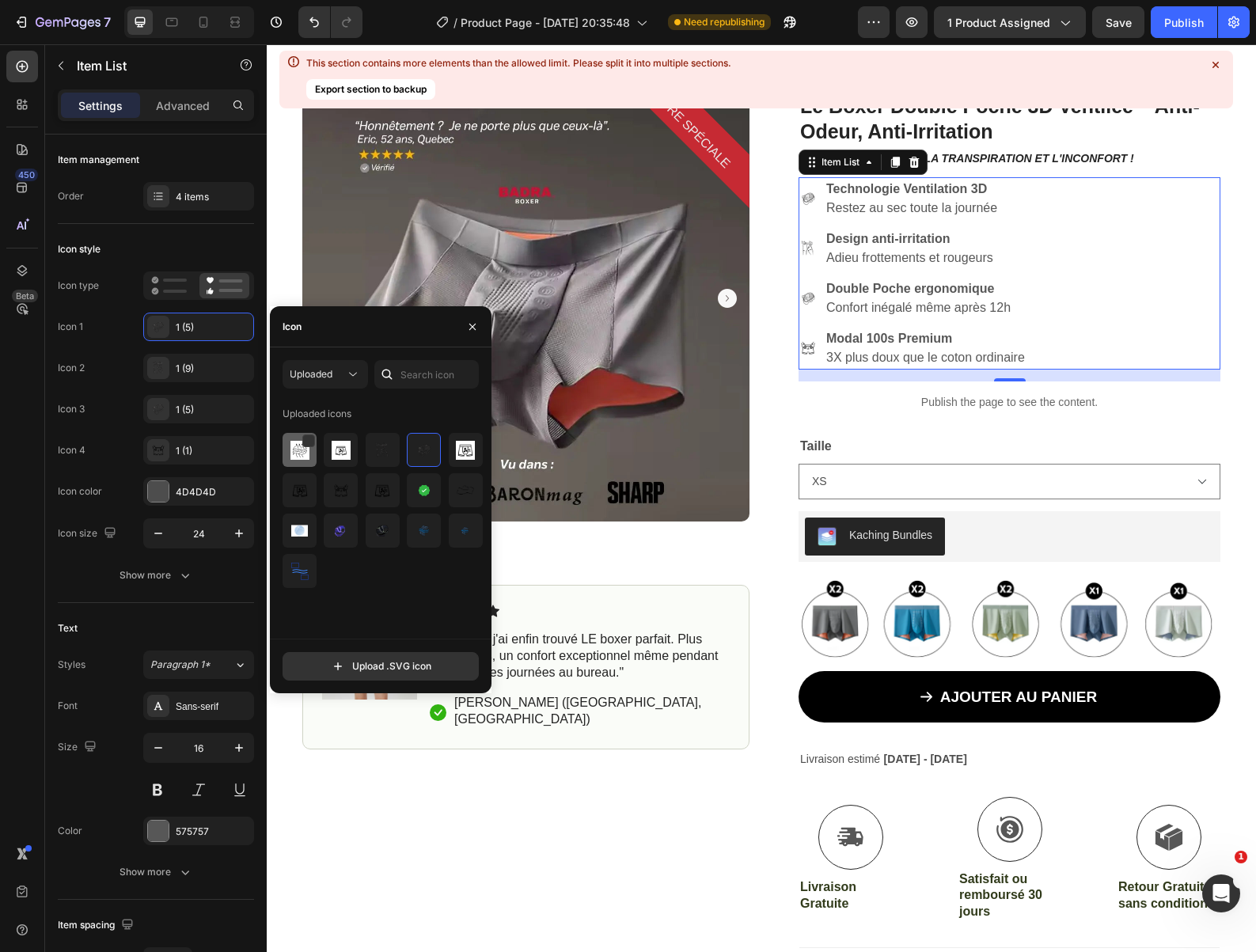
click at [296, 447] on img at bounding box center [299, 449] width 19 height 19
click at [1181, 21] on div "Publish" at bounding box center [1184, 22] width 39 height 17
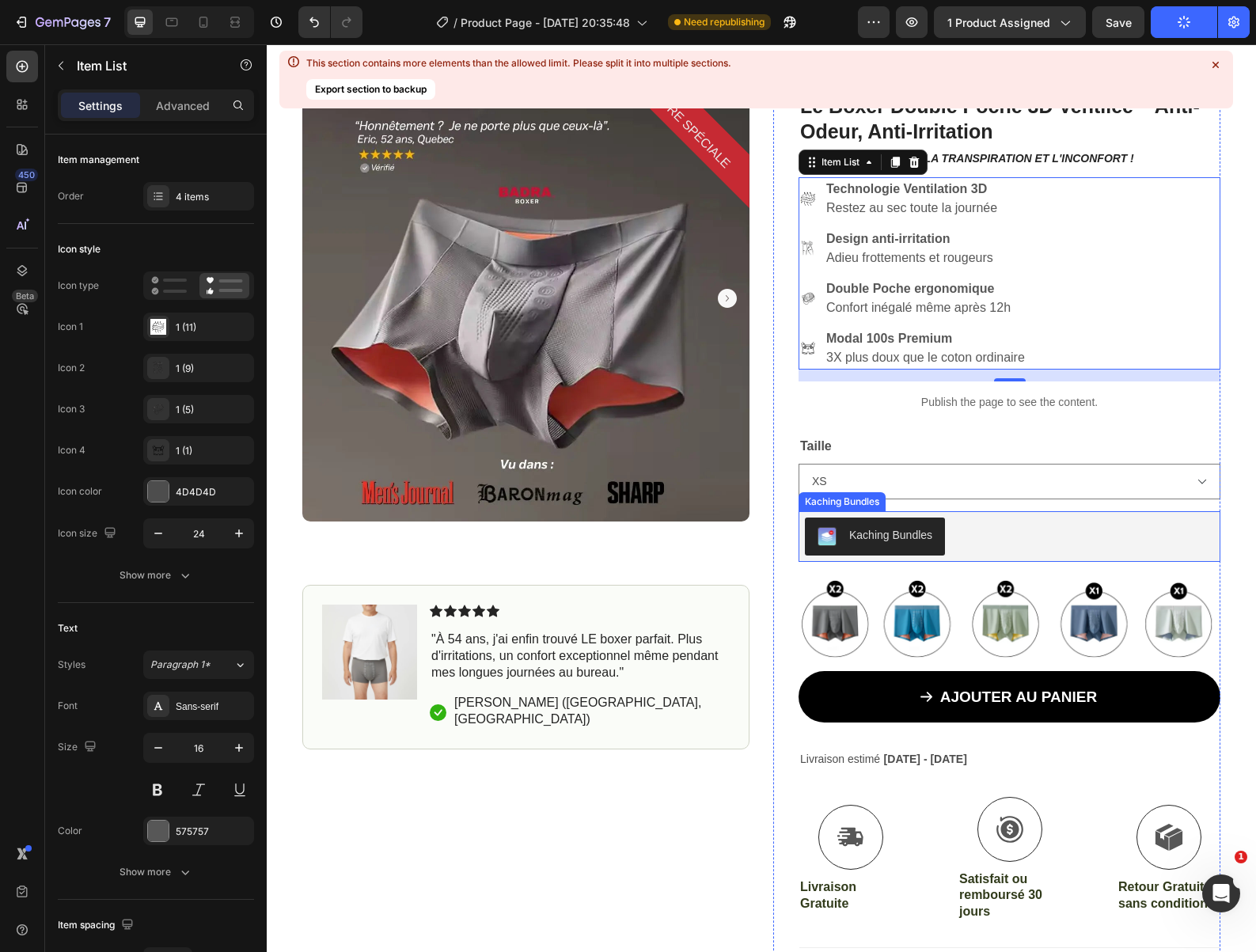
scroll to position [0, 0]
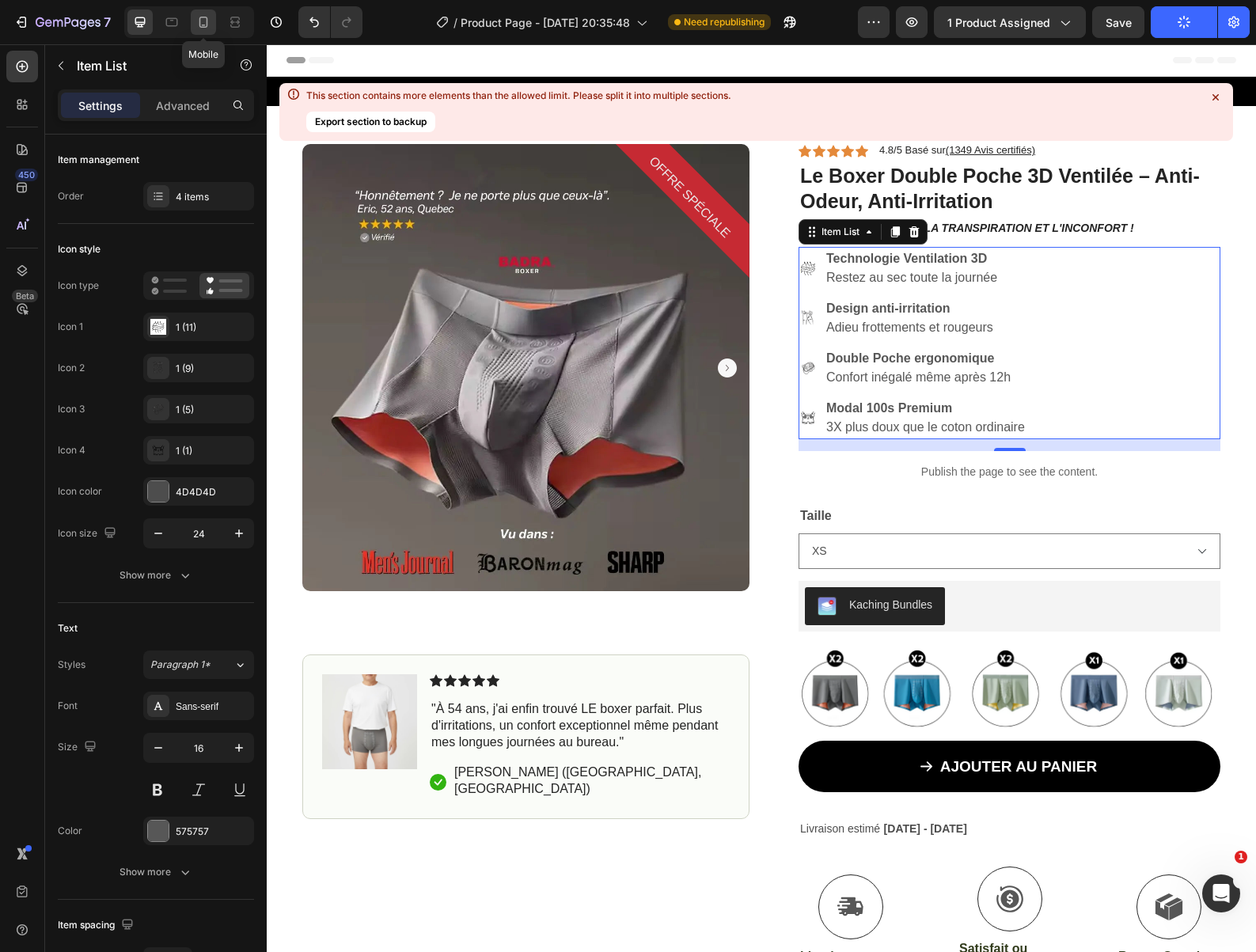
click at [207, 23] on icon at bounding box center [204, 22] width 9 height 11
type input "18"
type input "14"
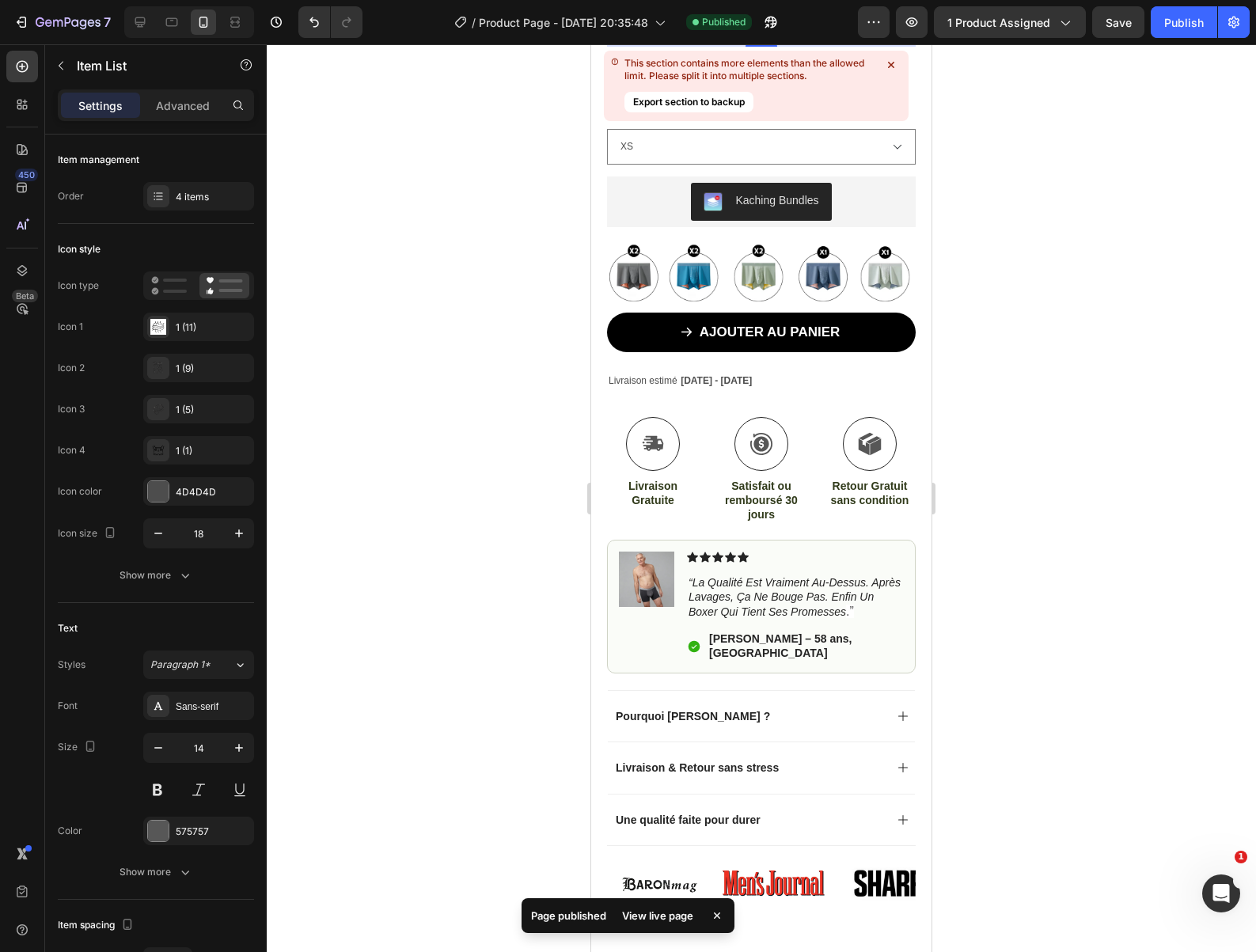
scroll to position [616, 0]
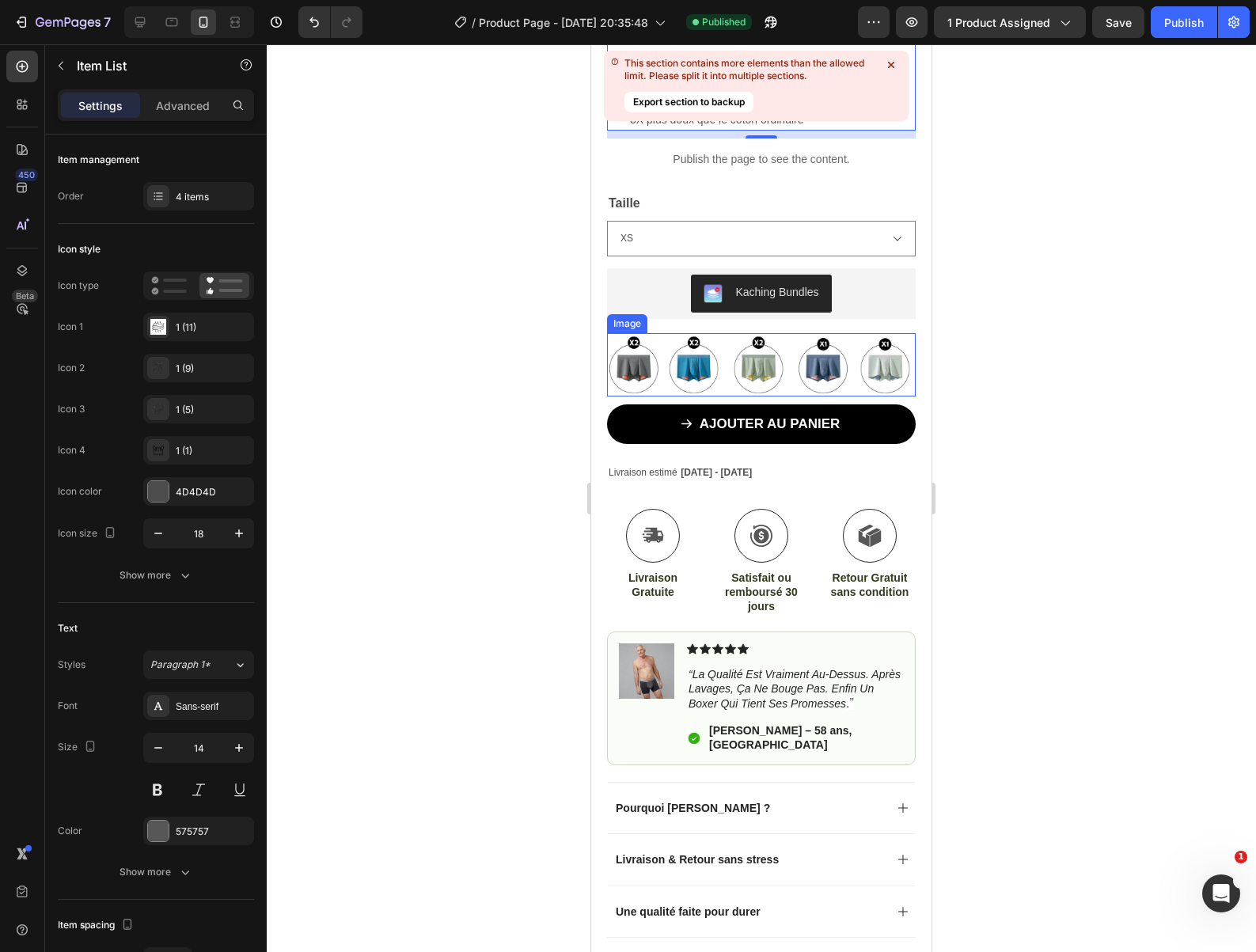
click at [762, 360] on img at bounding box center [761, 364] width 309 height 63
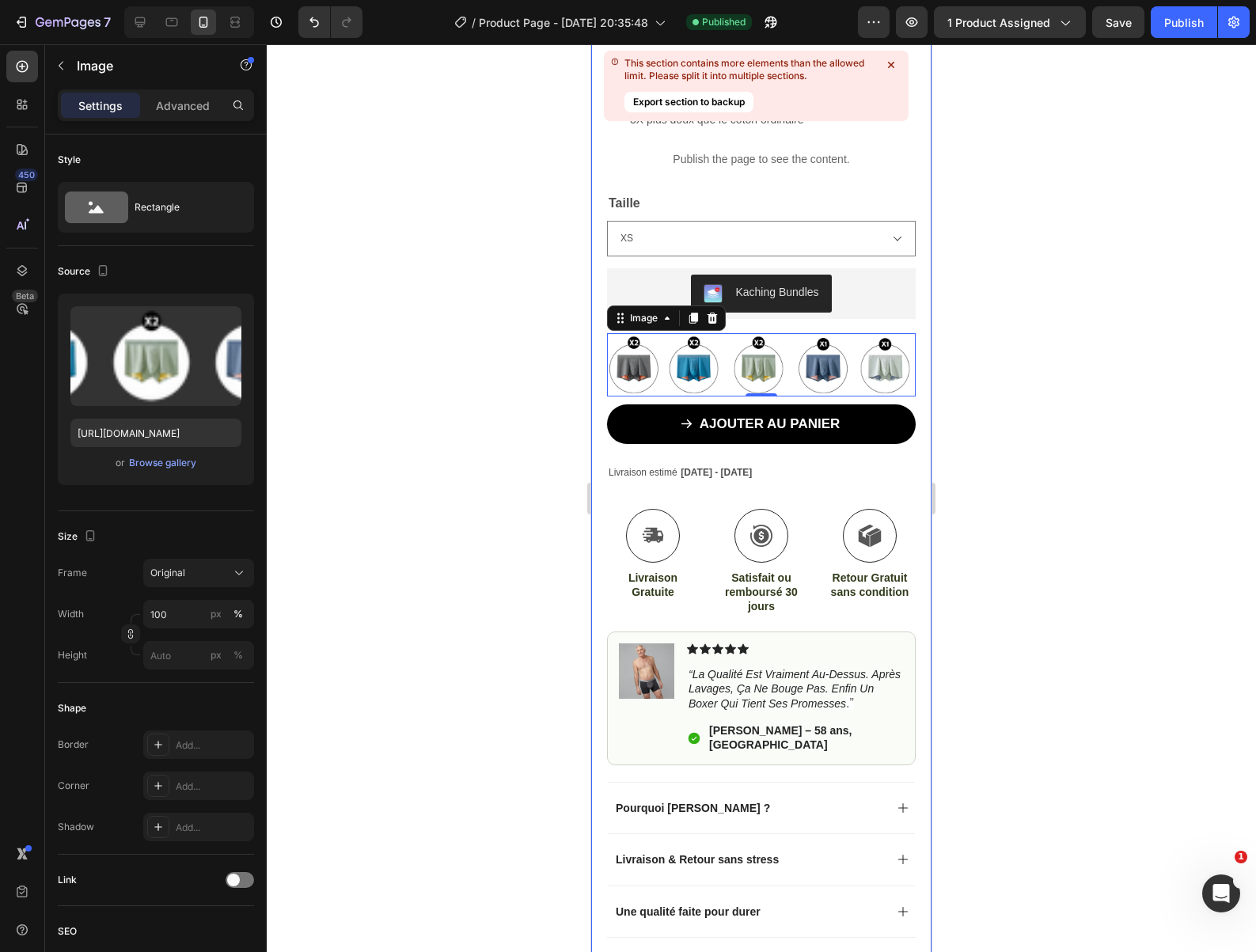
click at [565, 447] on div at bounding box center [761, 498] width 989 height 908
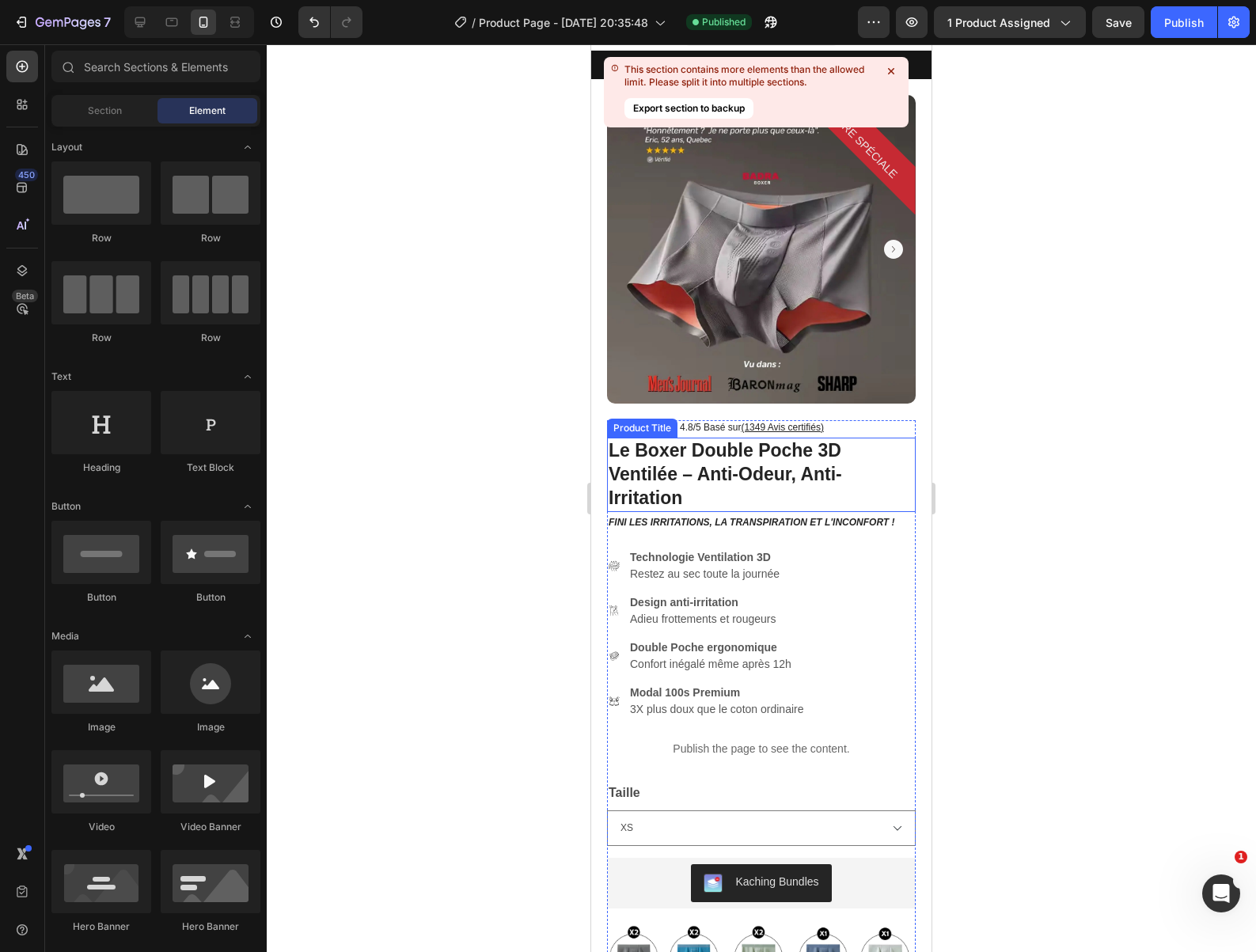
scroll to position [0, 0]
